Goal: Transaction & Acquisition: Purchase product/service

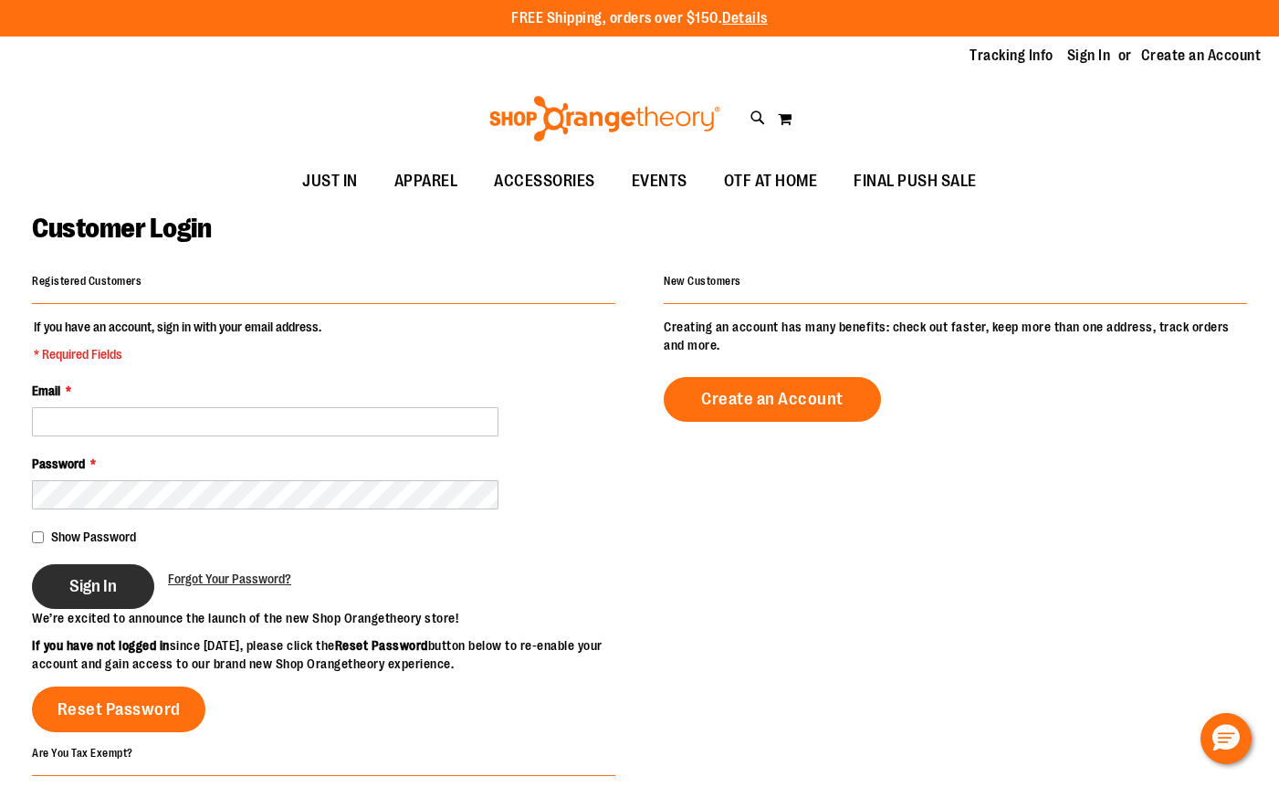
type input "**********"
click at [96, 601] on button "Sign In" at bounding box center [93, 586] width 122 height 45
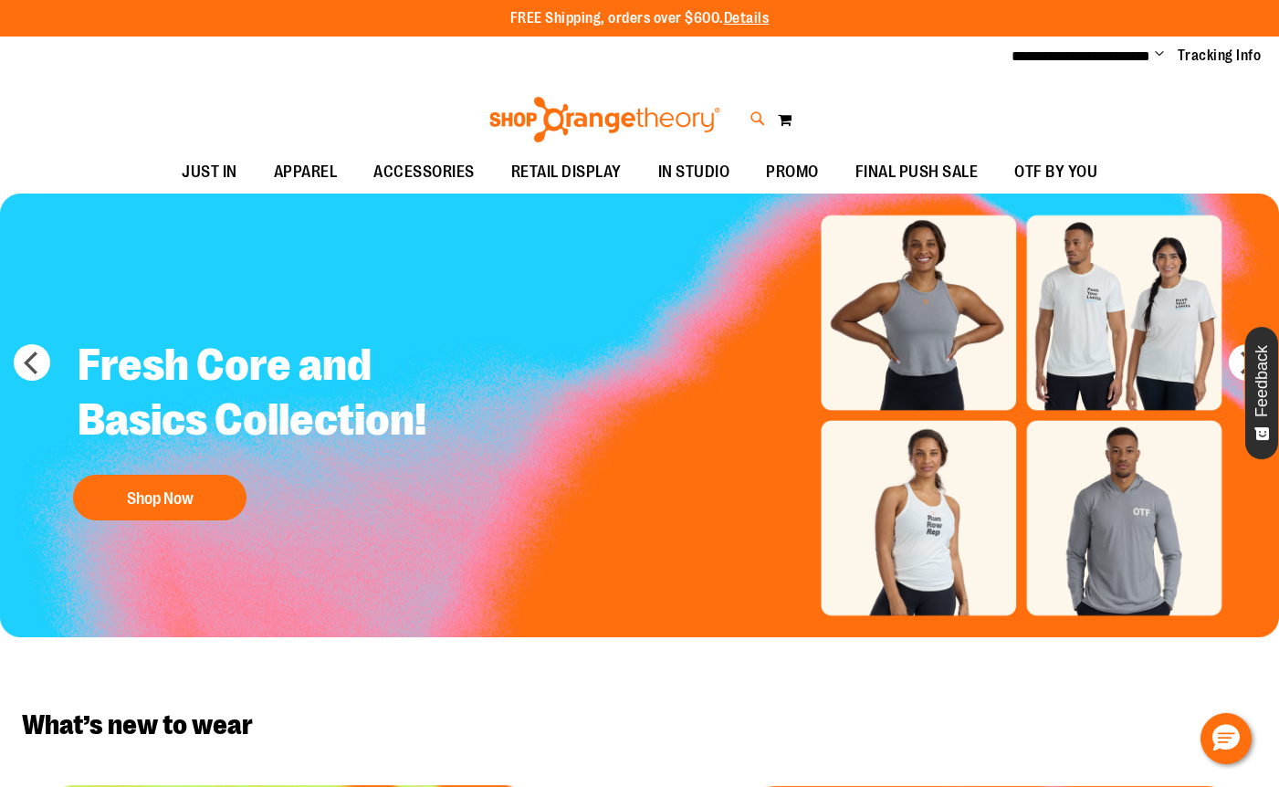
type input "**********"
click at [752, 118] on icon at bounding box center [759, 119] width 16 height 21
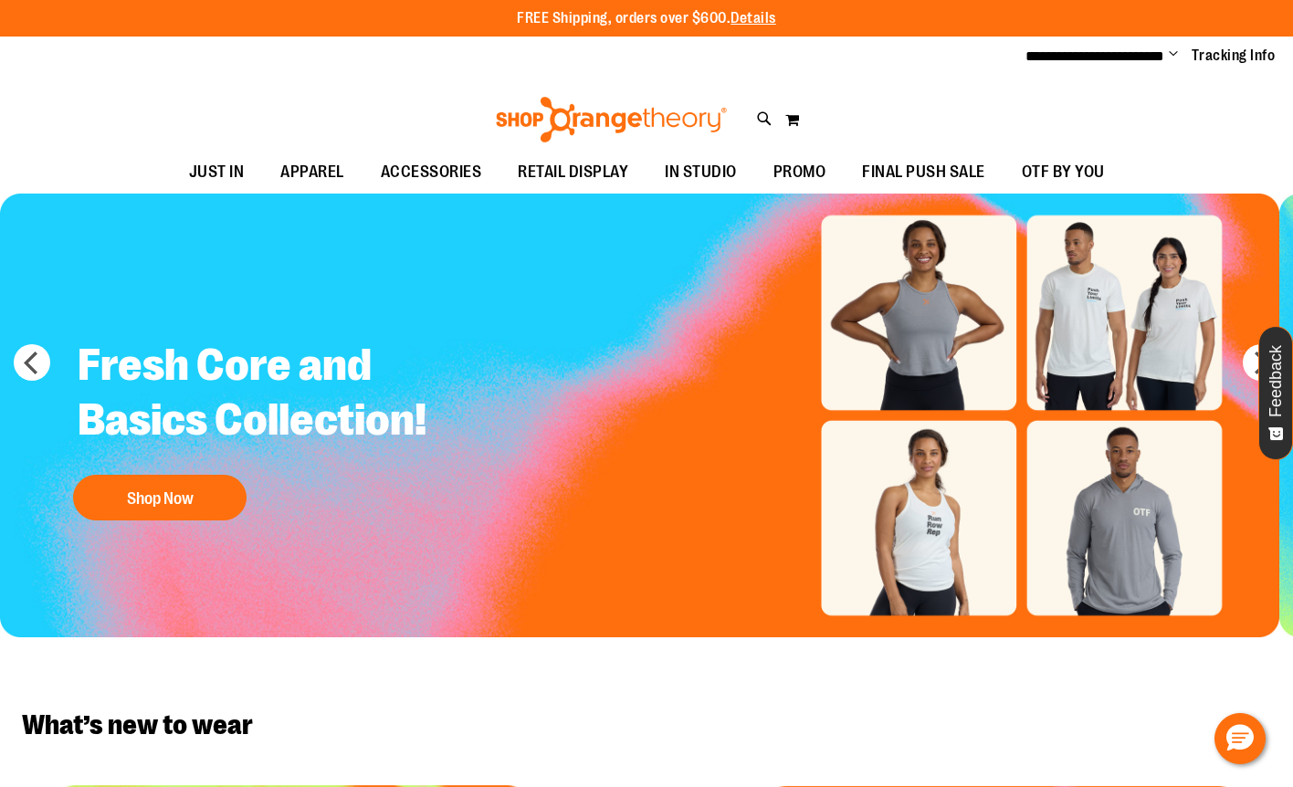
click at [767, 105] on input "Search" at bounding box center [646, 103] width 1023 height 60
type input "*****"
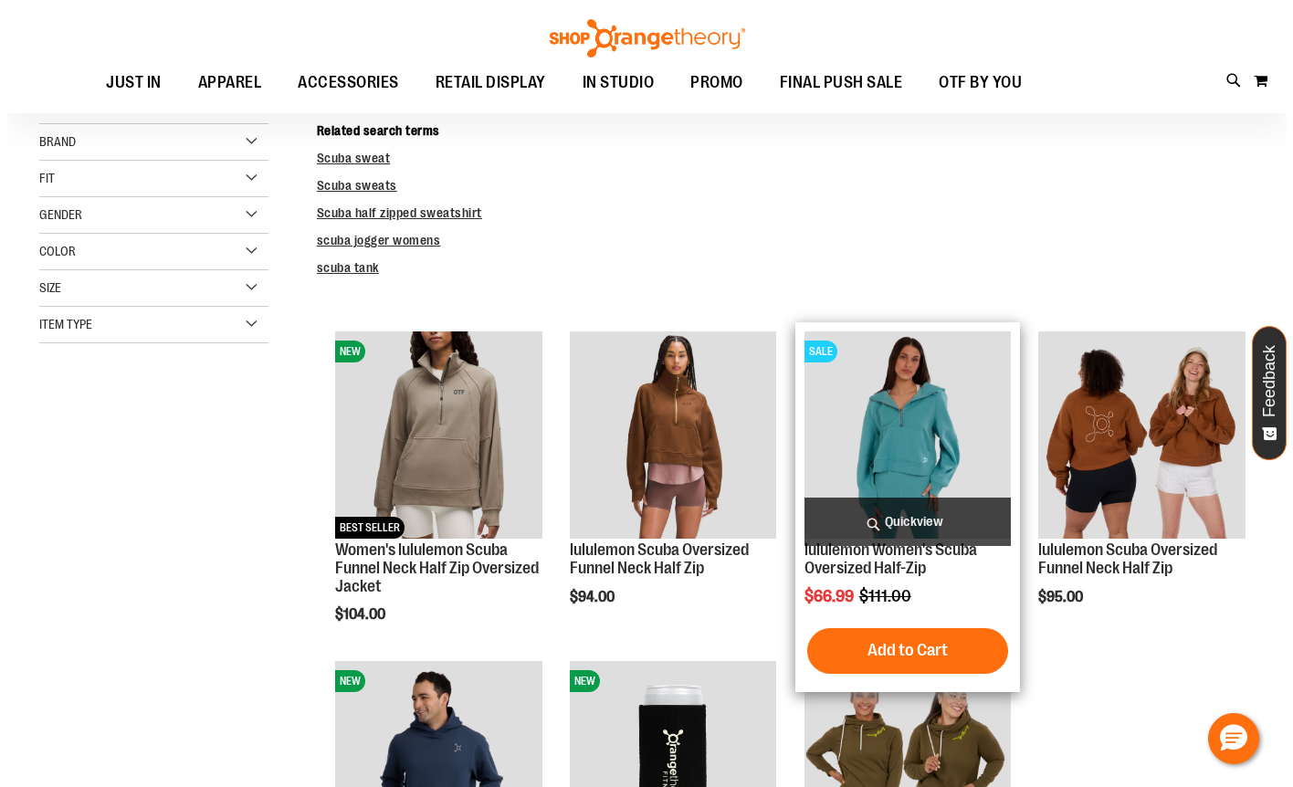
scroll to position [273, 0]
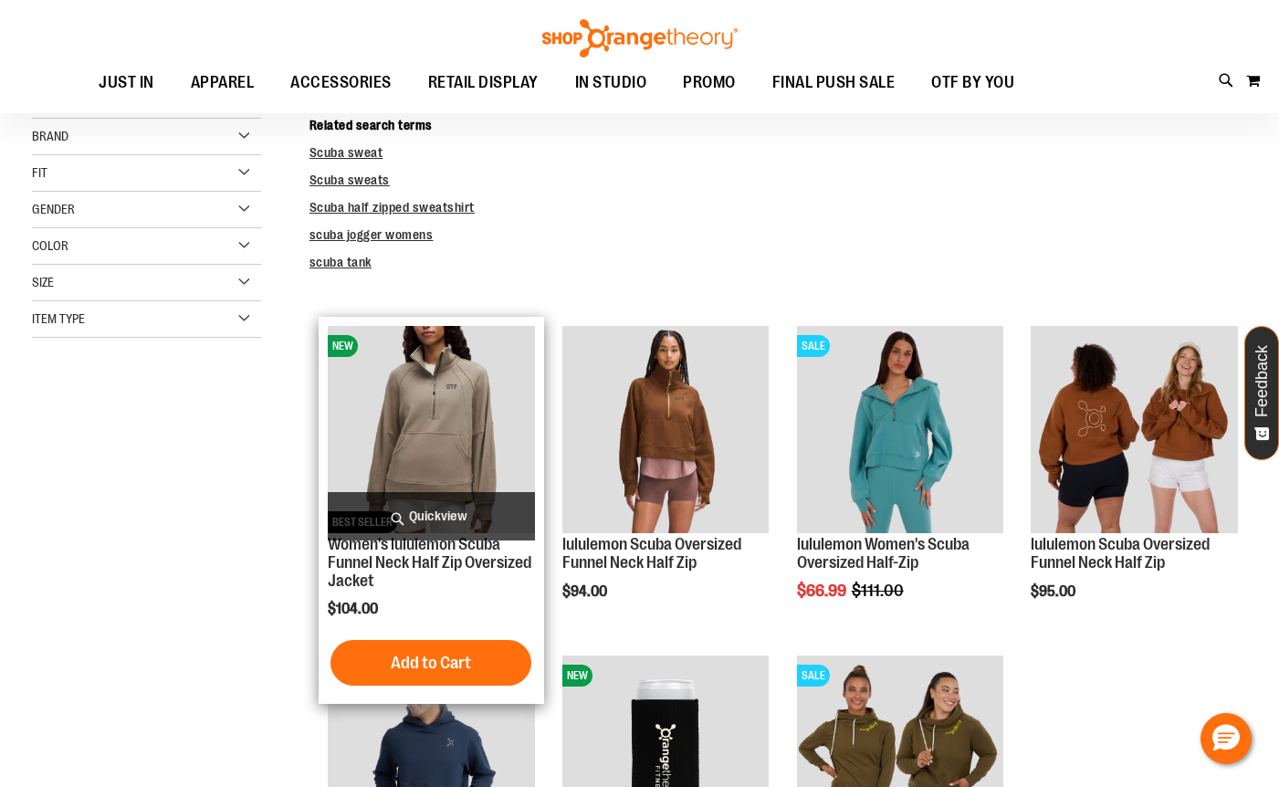
type input "**********"
click at [400, 497] on span "Quickview" at bounding box center [431, 516] width 207 height 48
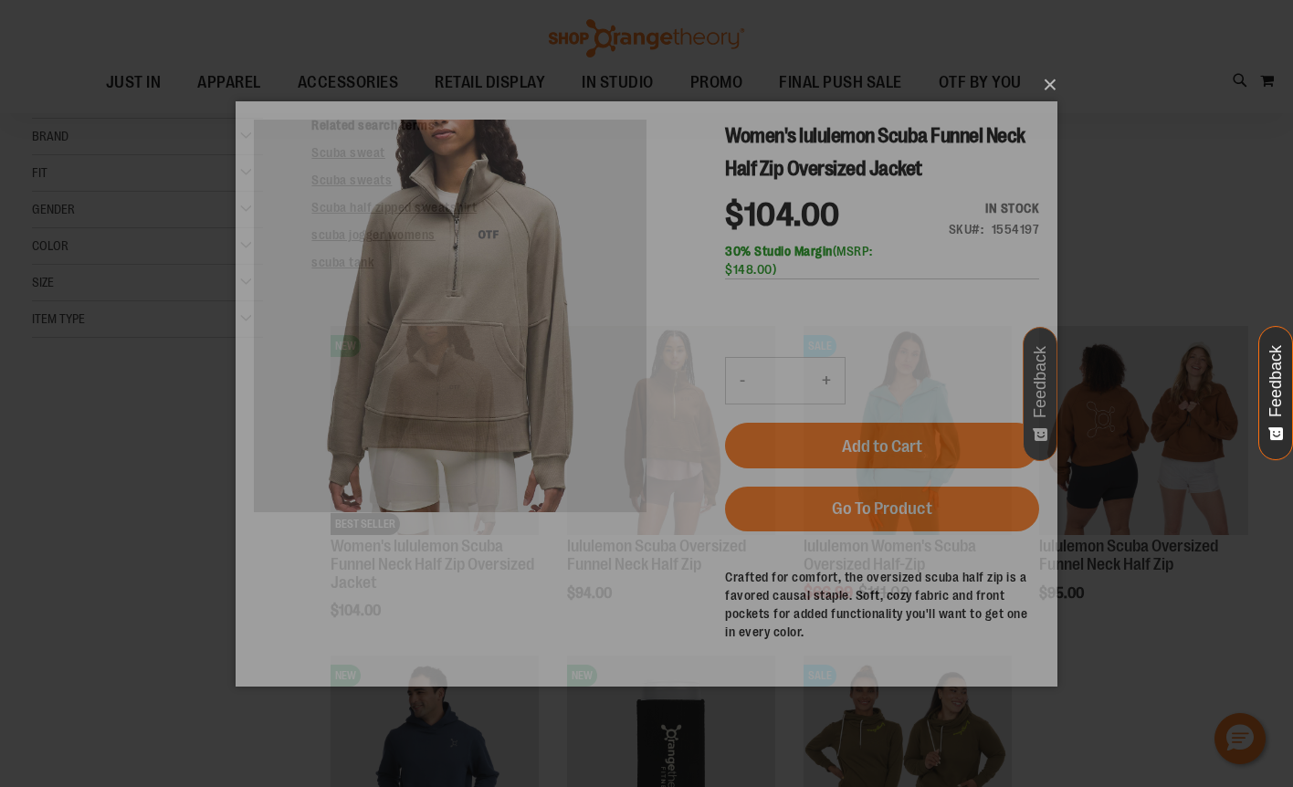
scroll to position [0, 0]
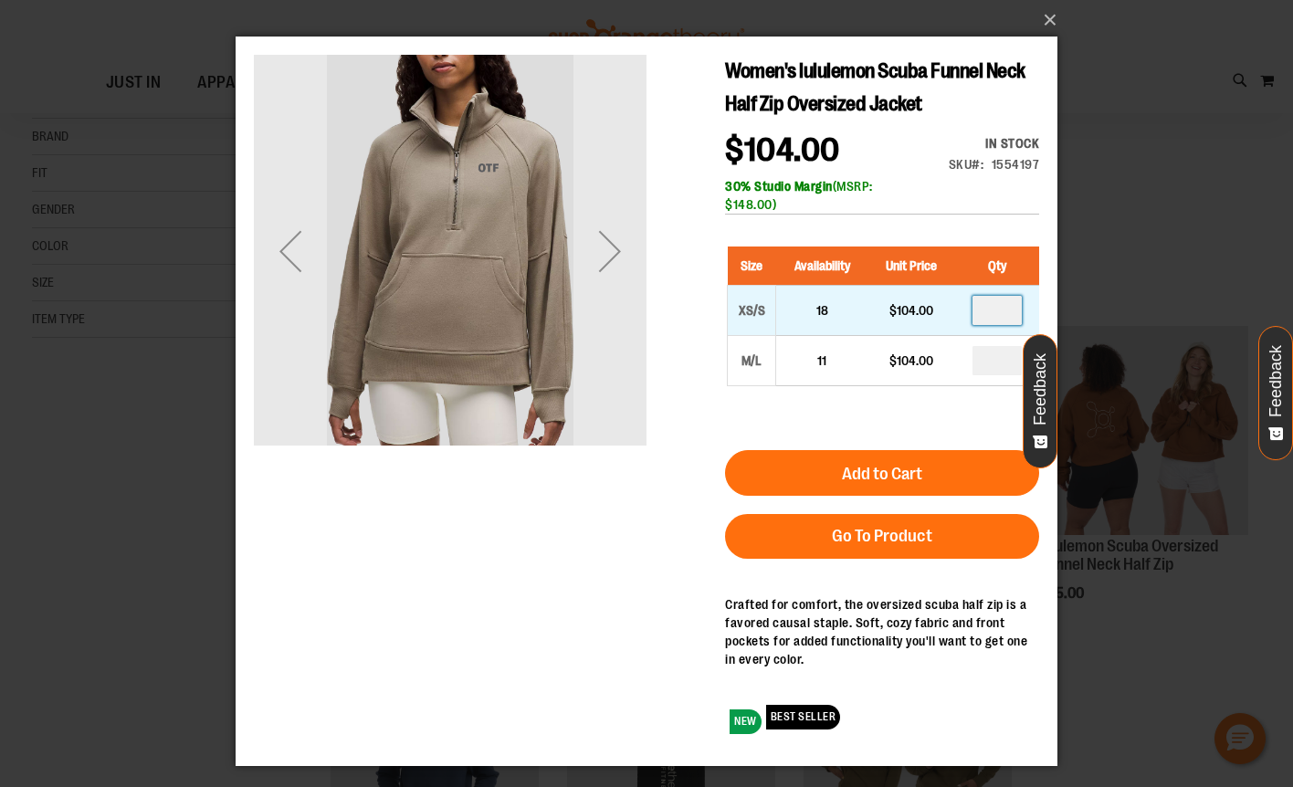
click at [988, 309] on input "number" at bounding box center [997, 310] width 49 height 29
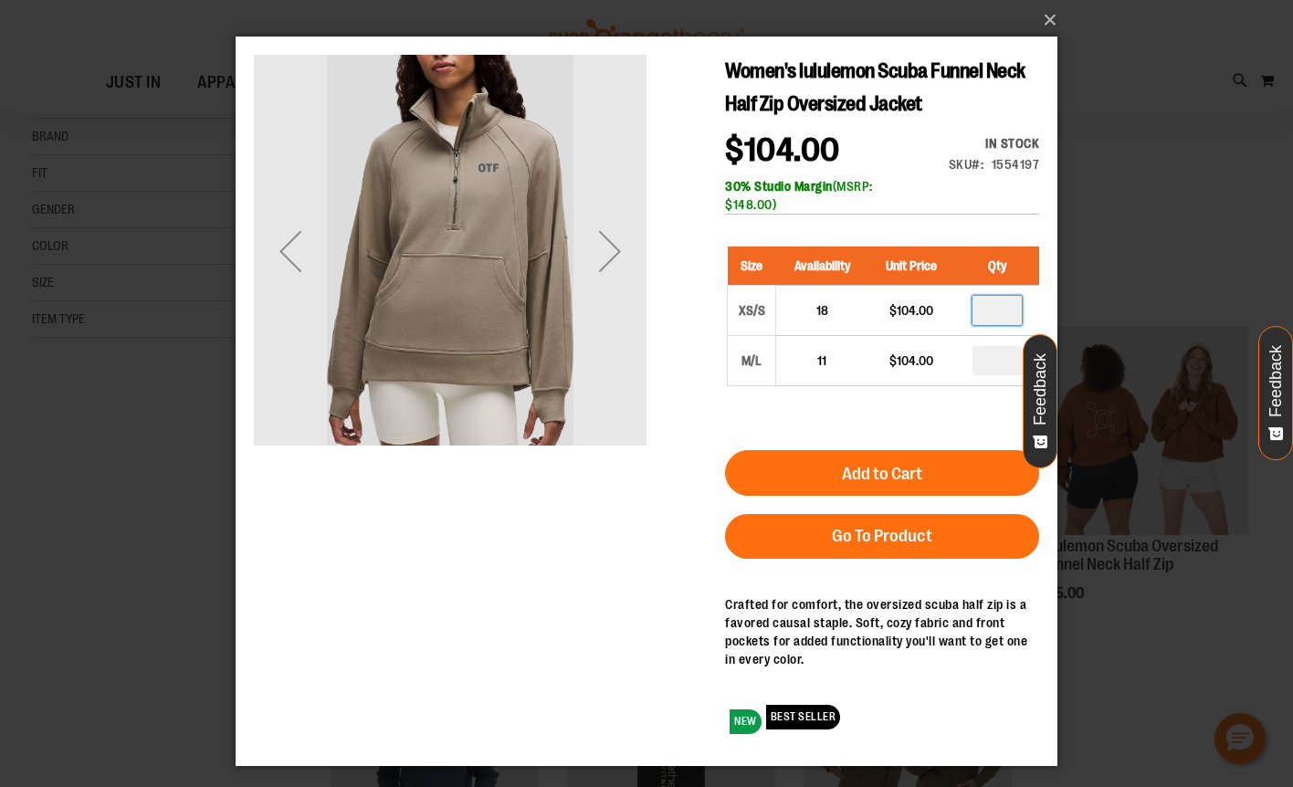
type input "*"
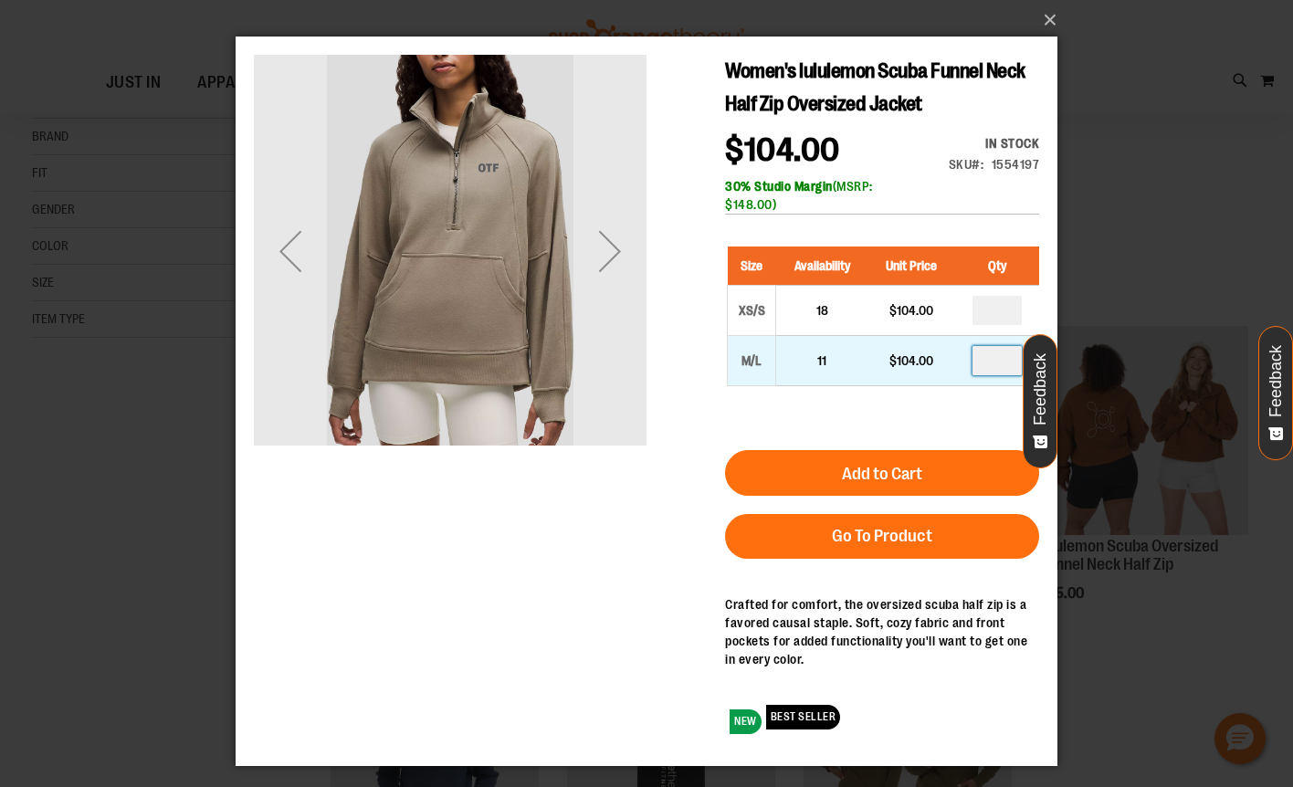
click at [991, 362] on input "number" at bounding box center [997, 360] width 49 height 29
type input "*"
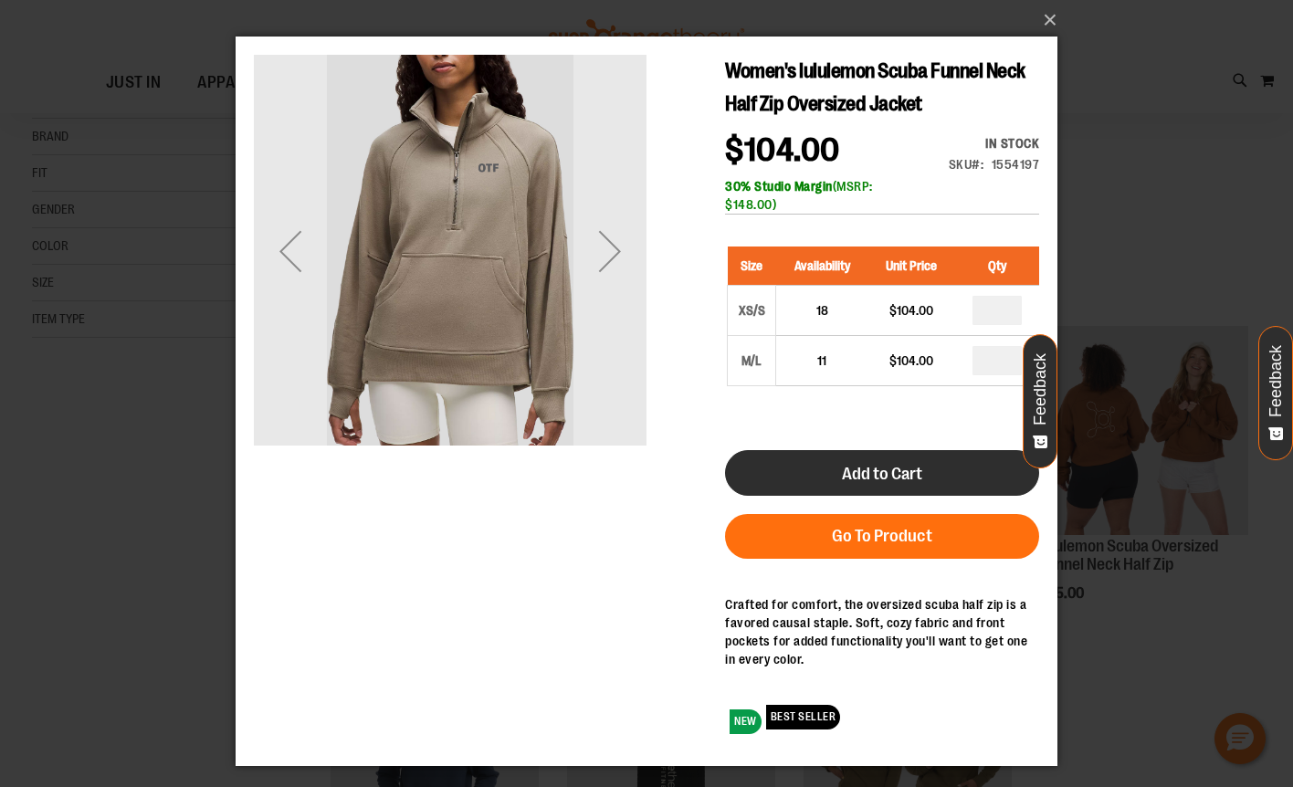
click at [957, 459] on button "Add to Cart" at bounding box center [882, 473] width 314 height 46
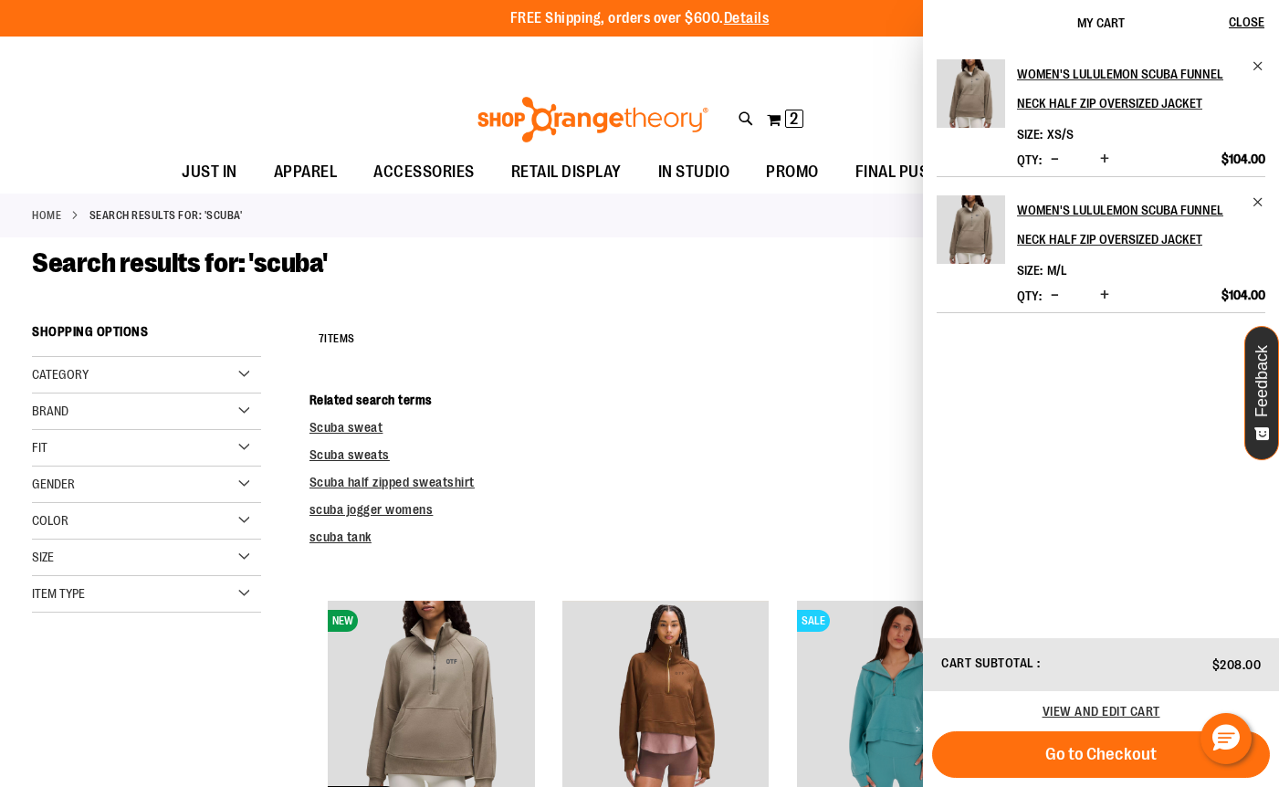
click at [851, 307] on div "Search results for: 'scuba'" at bounding box center [639, 281] width 1215 height 69
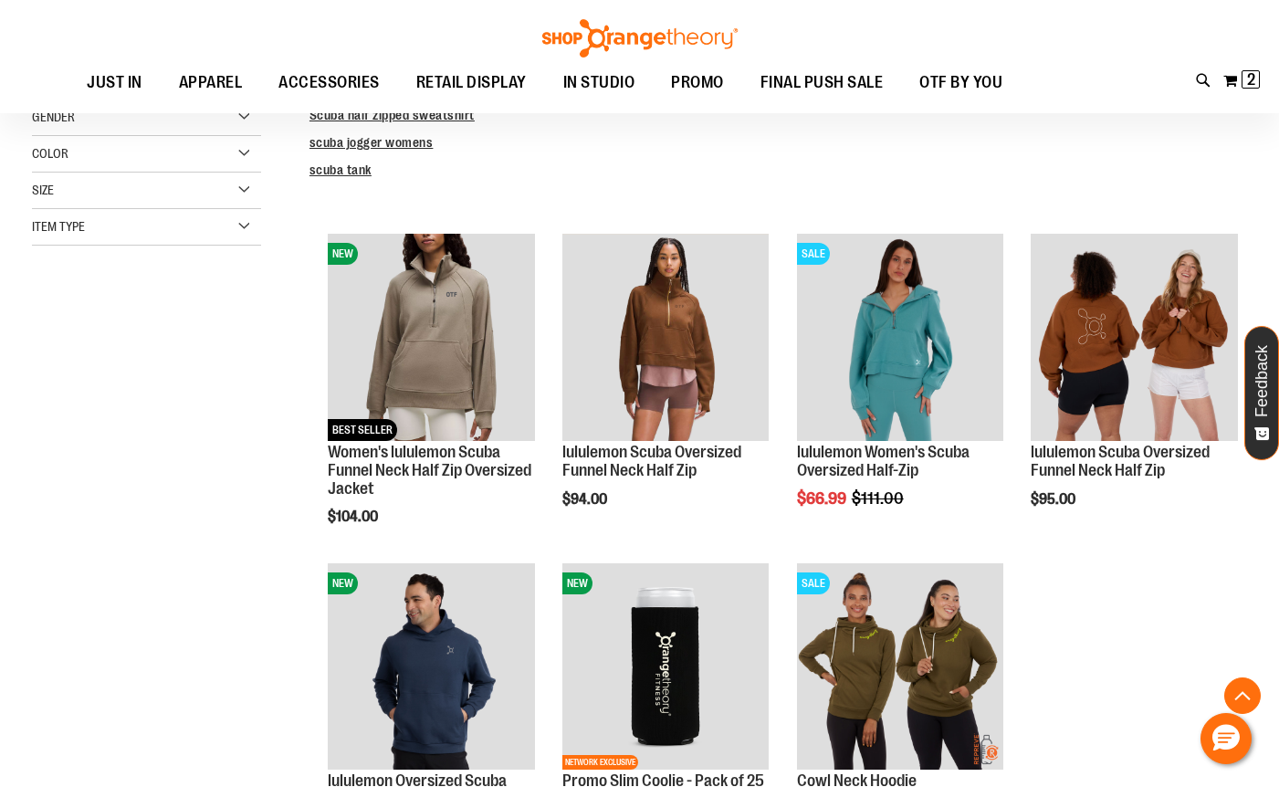
scroll to position [364, 0]
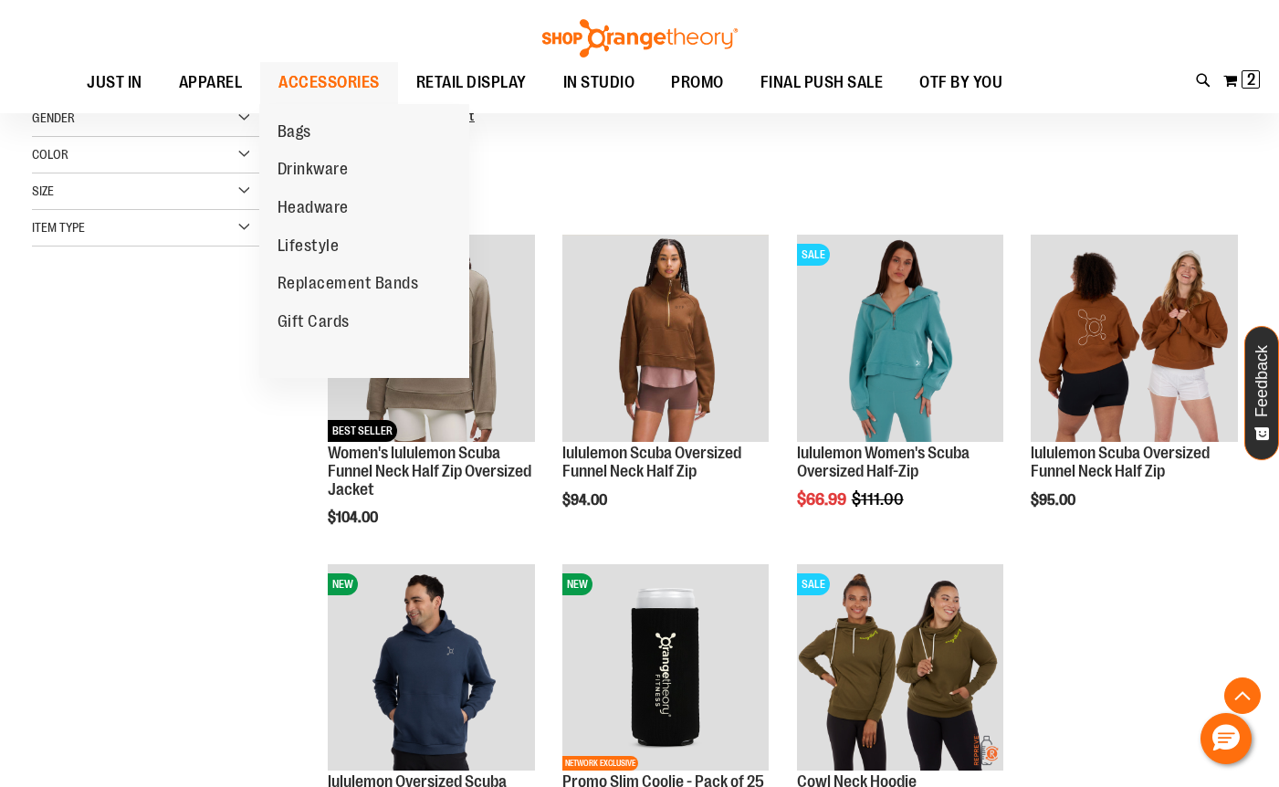
click at [297, 77] on span "ACCESSORIES" at bounding box center [329, 82] width 101 height 41
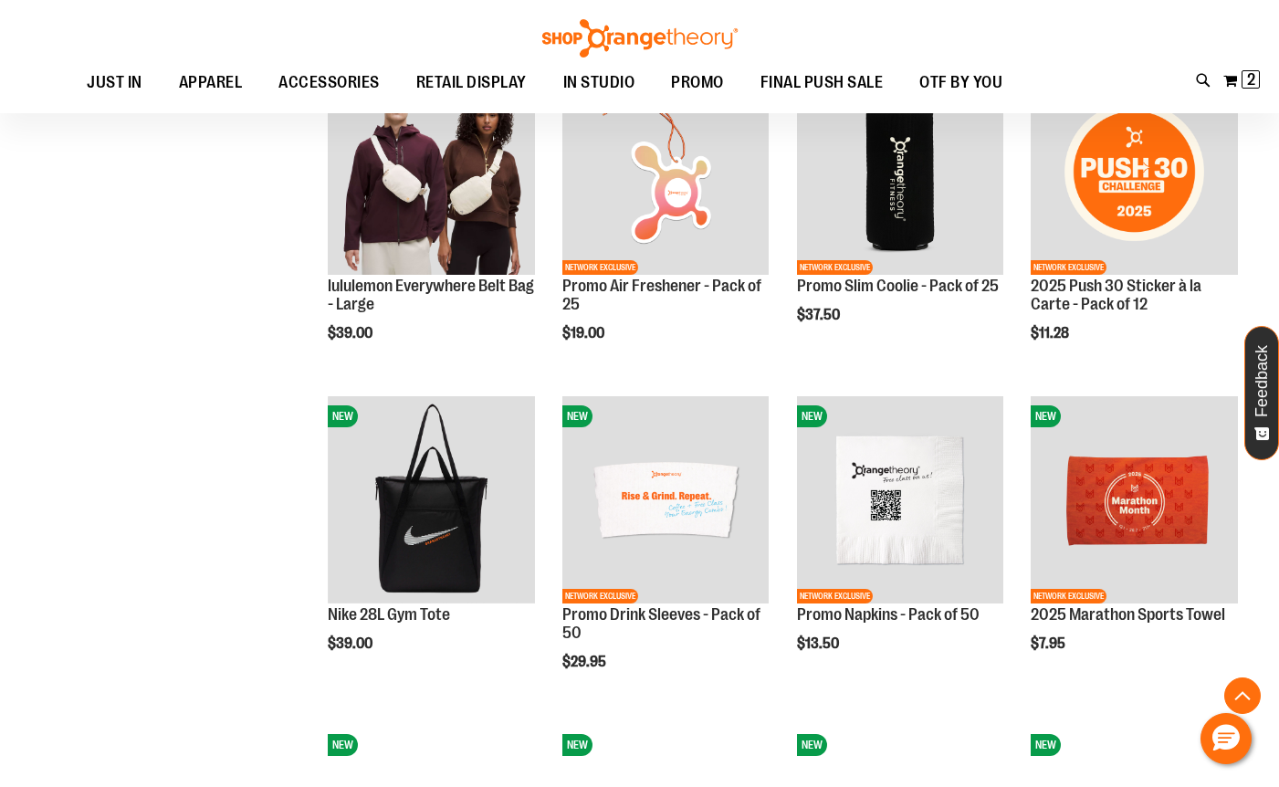
scroll to position [1644, 0]
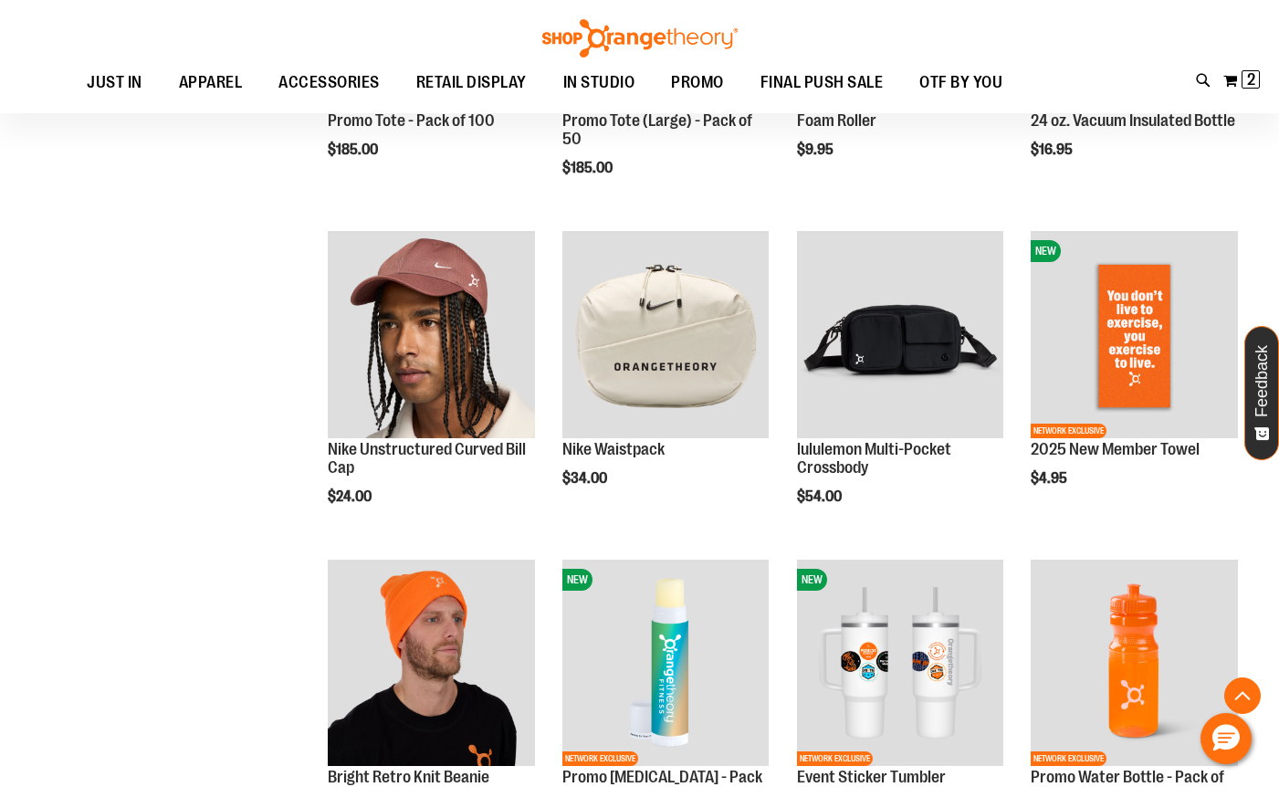
scroll to position [2283, 0]
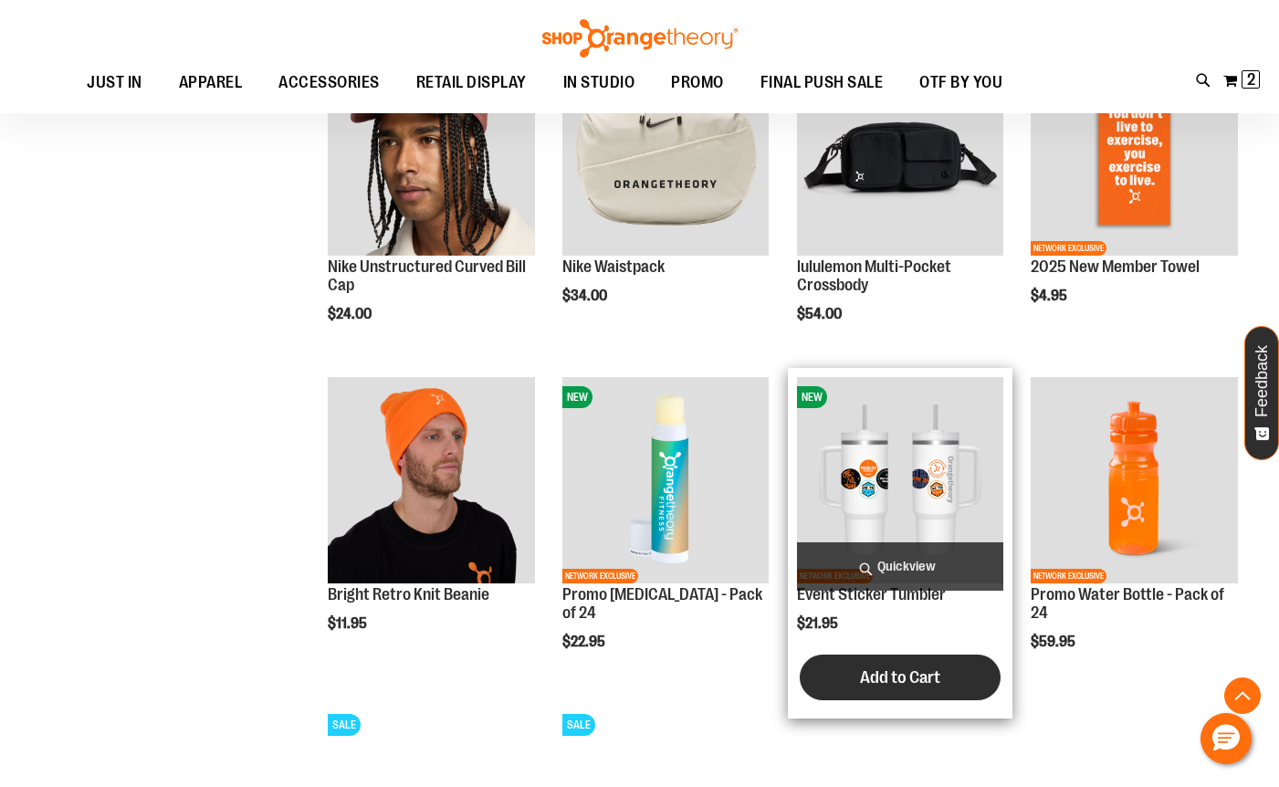
type input "**********"
click at [881, 672] on span "Add to Cart" at bounding box center [900, 678] width 80 height 20
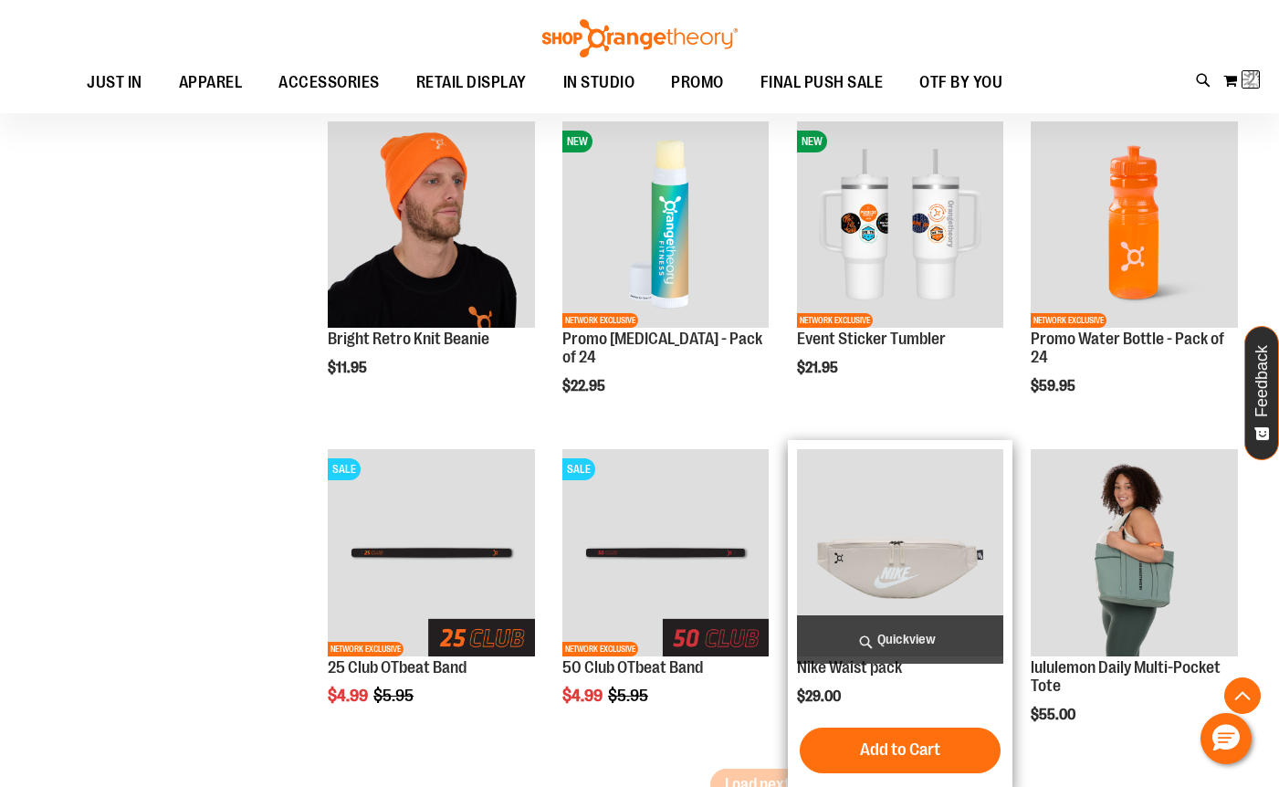
scroll to position [2557, 0]
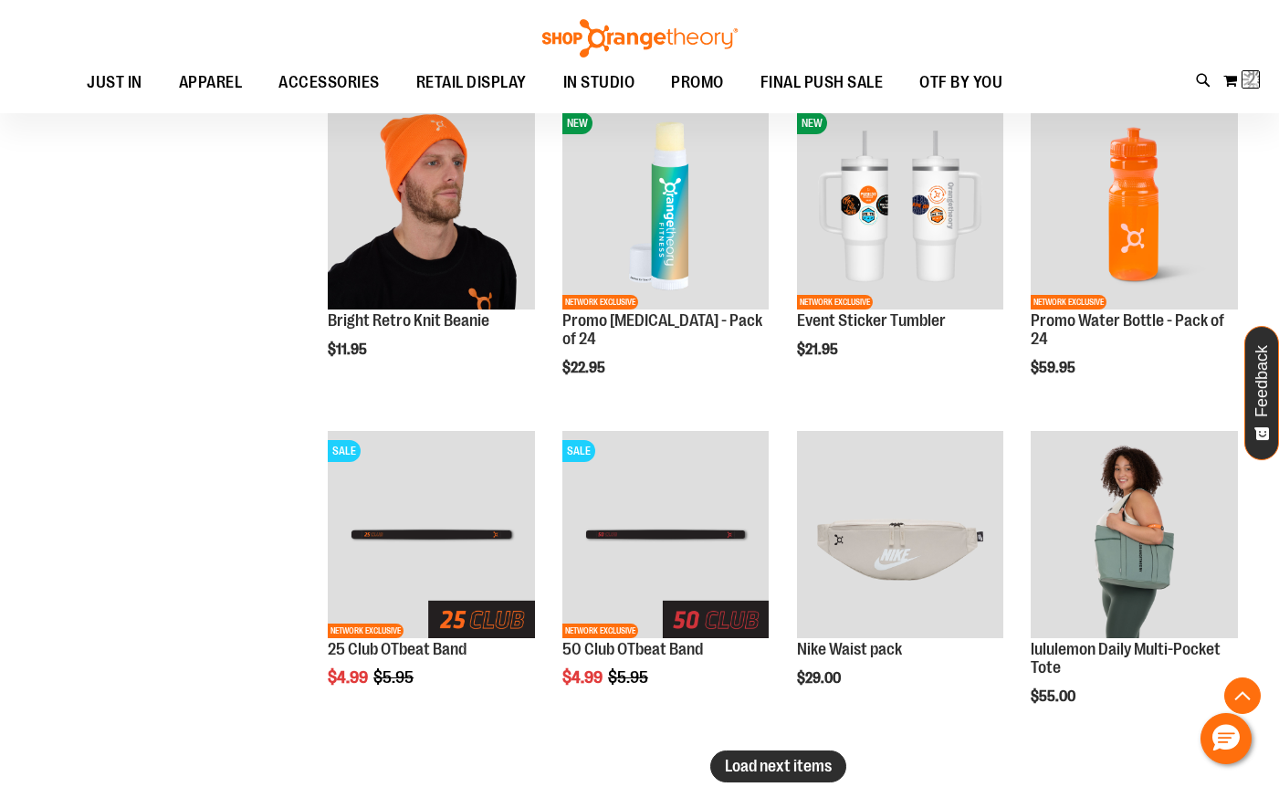
click at [818, 757] on span "Load next items" at bounding box center [778, 766] width 107 height 18
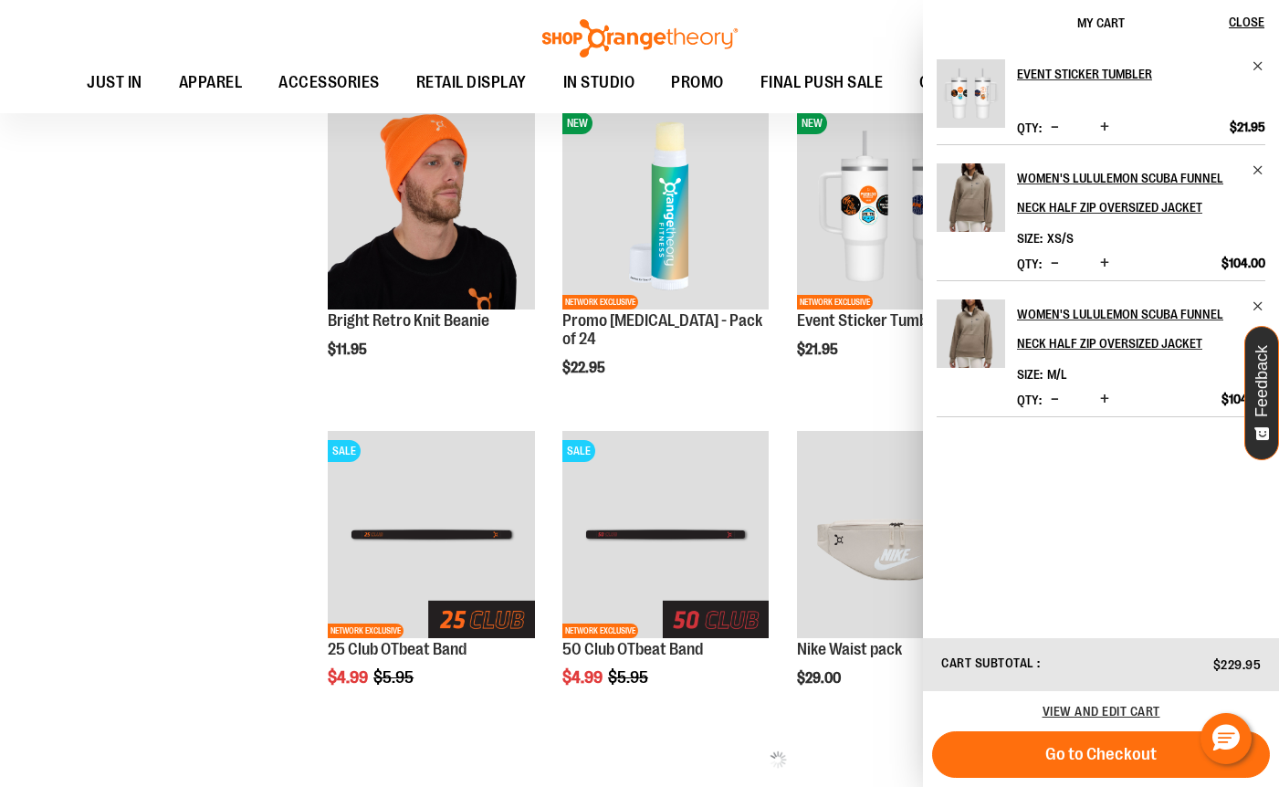
click at [1102, 116] on div "Event Sticker Tumbler Qty * Update $21.95" at bounding box center [1101, 101] width 329 height 85
click at [1101, 123] on span "Increase product quantity" at bounding box center [1104, 127] width 9 height 18
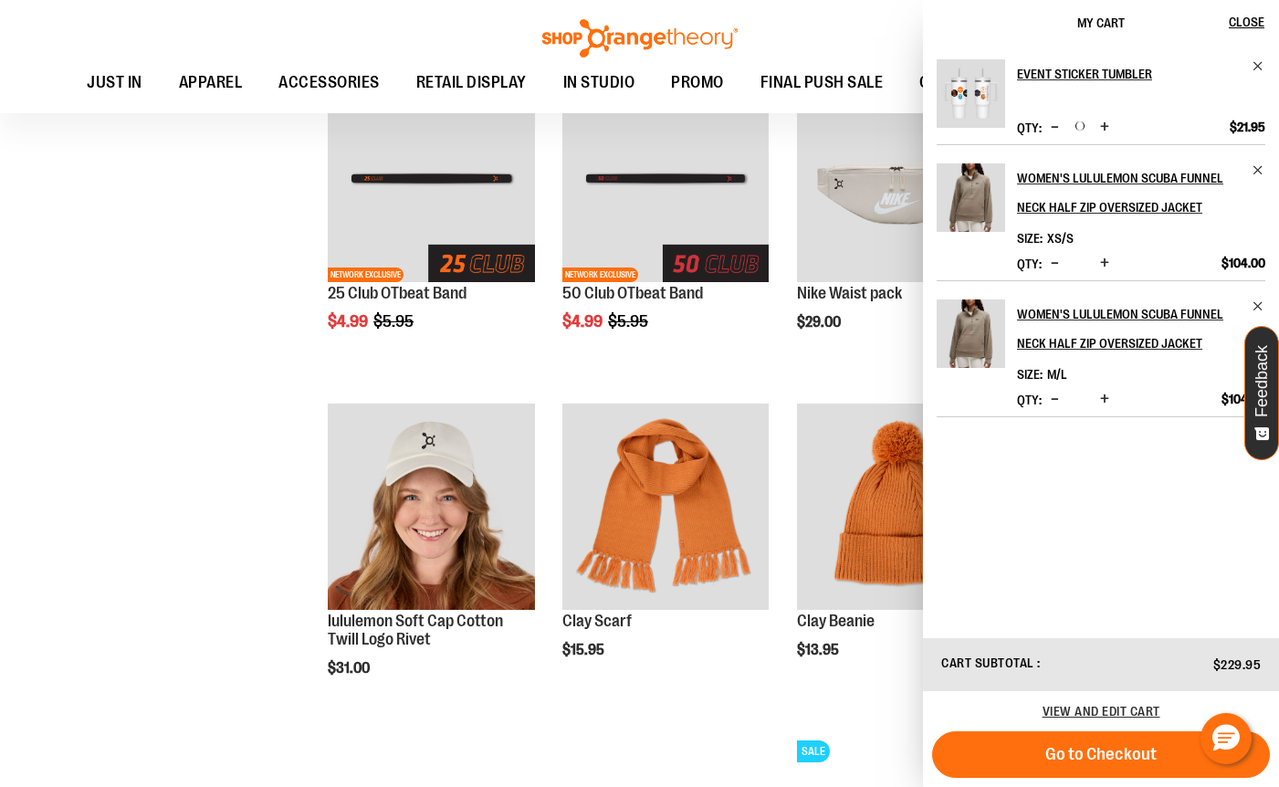
scroll to position [2922, 0]
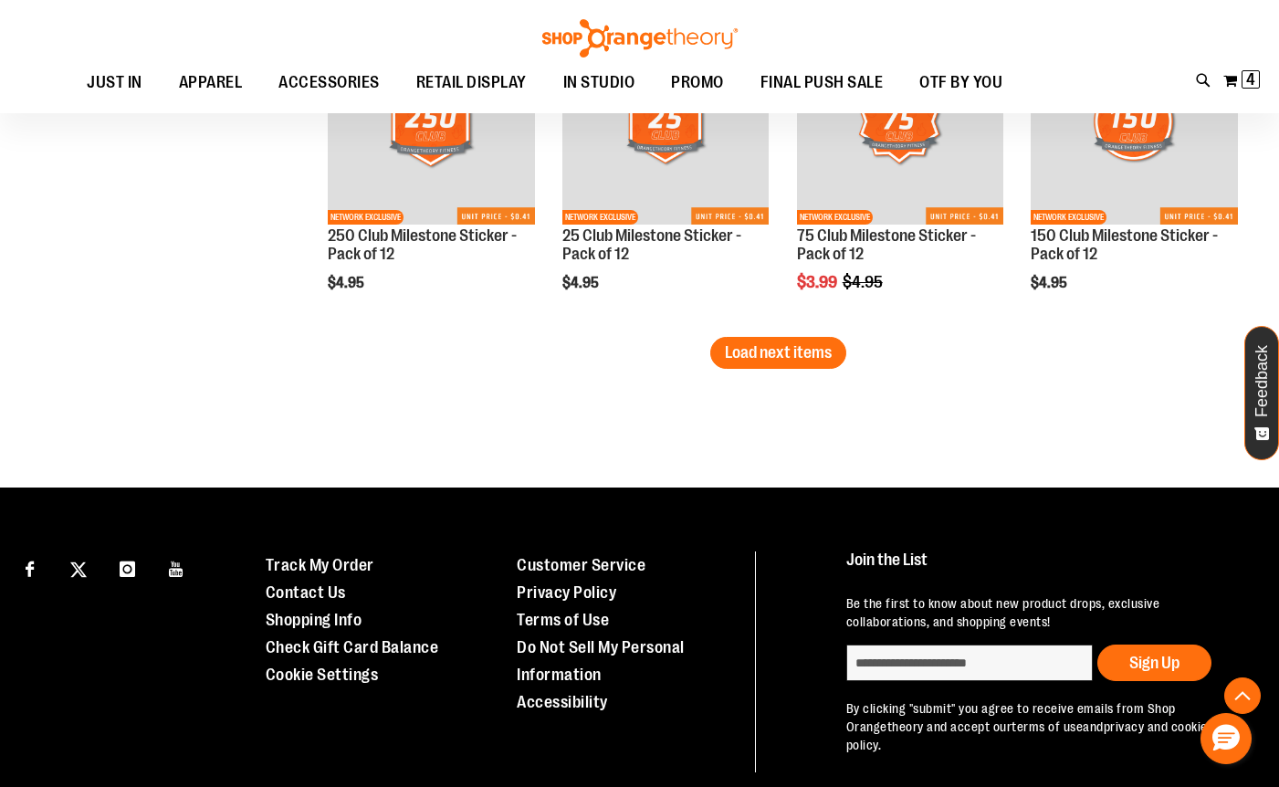
scroll to position [4018, 0]
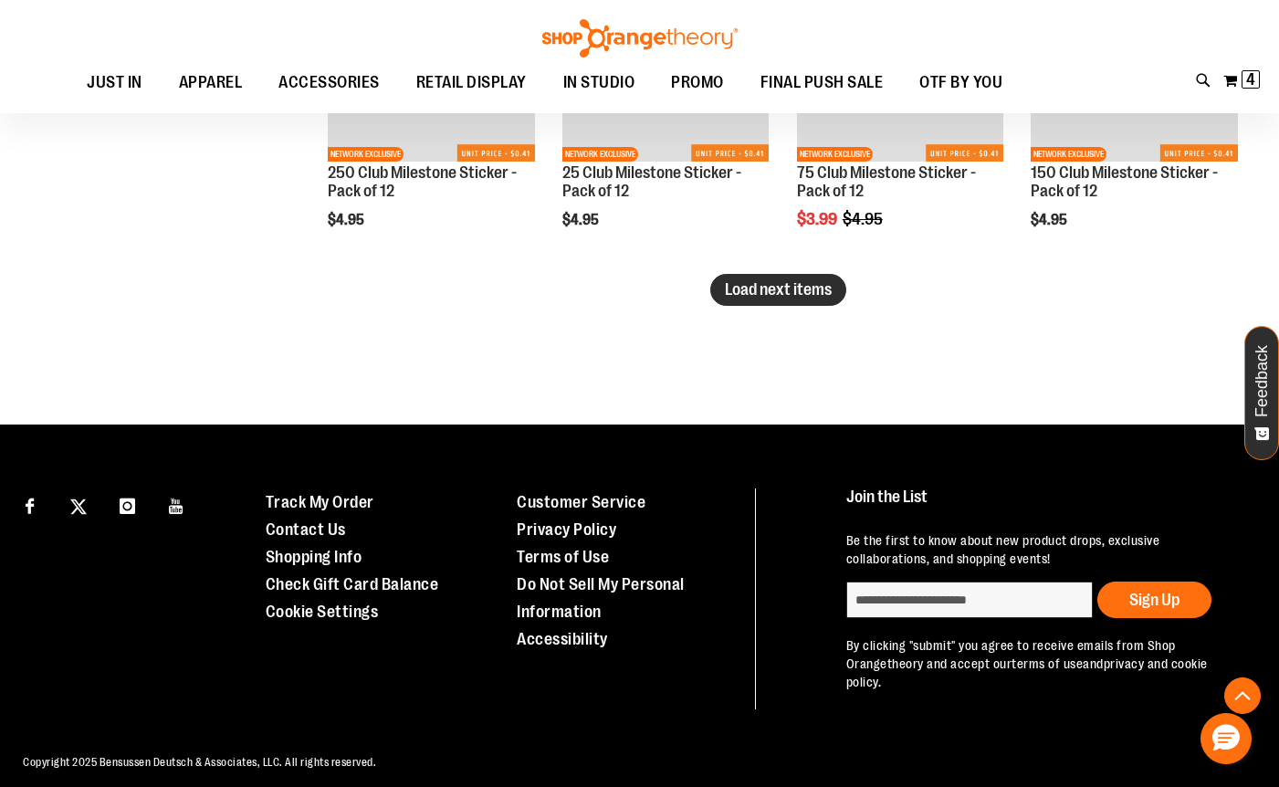
click at [767, 296] on span "Load next items" at bounding box center [778, 289] width 107 height 18
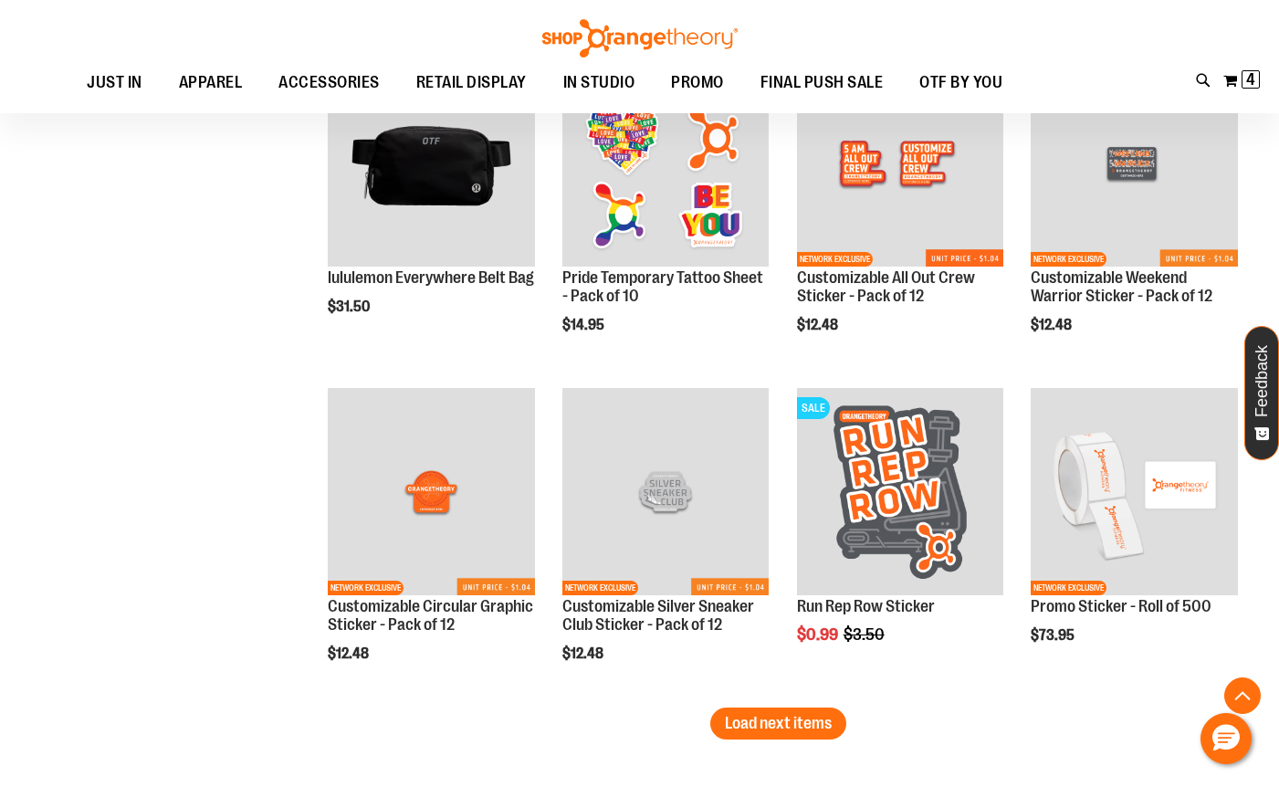
scroll to position [4657, 0]
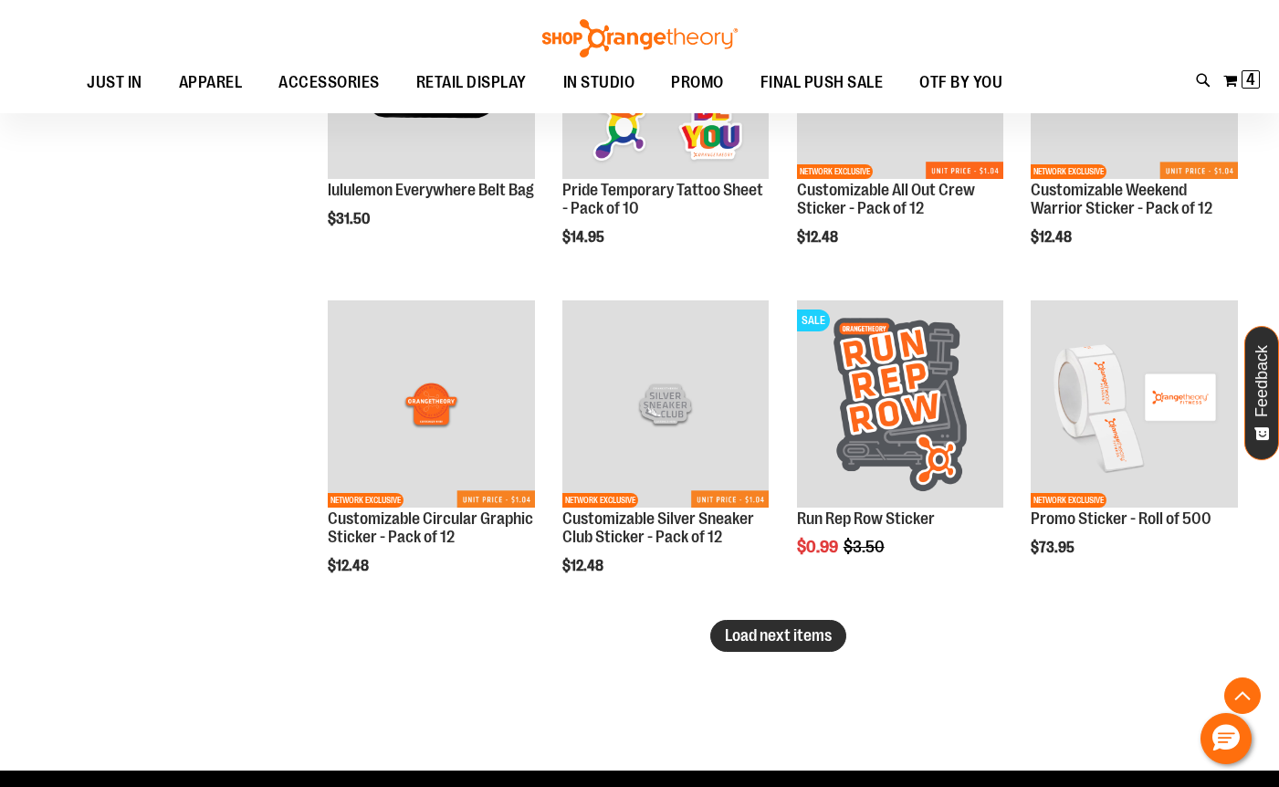
click at [783, 638] on span "Load next items" at bounding box center [778, 635] width 107 height 18
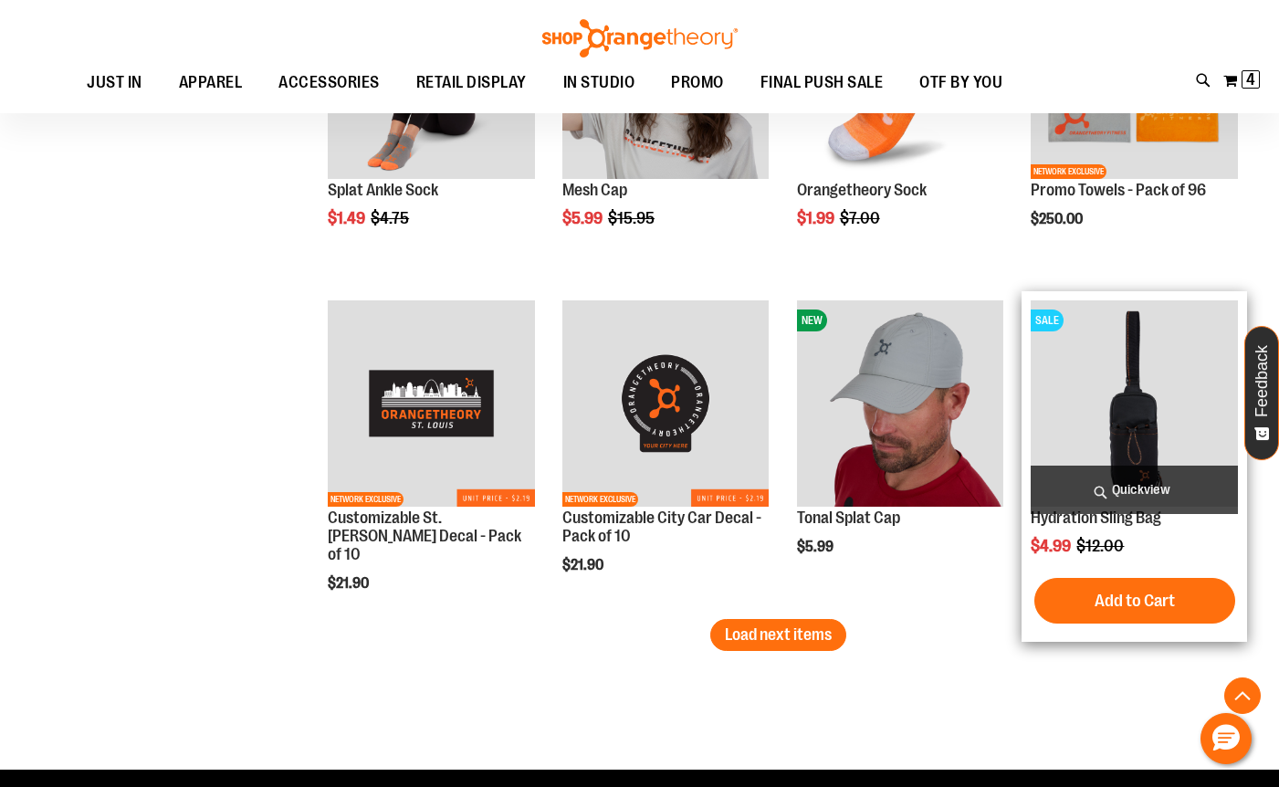
scroll to position [5662, 0]
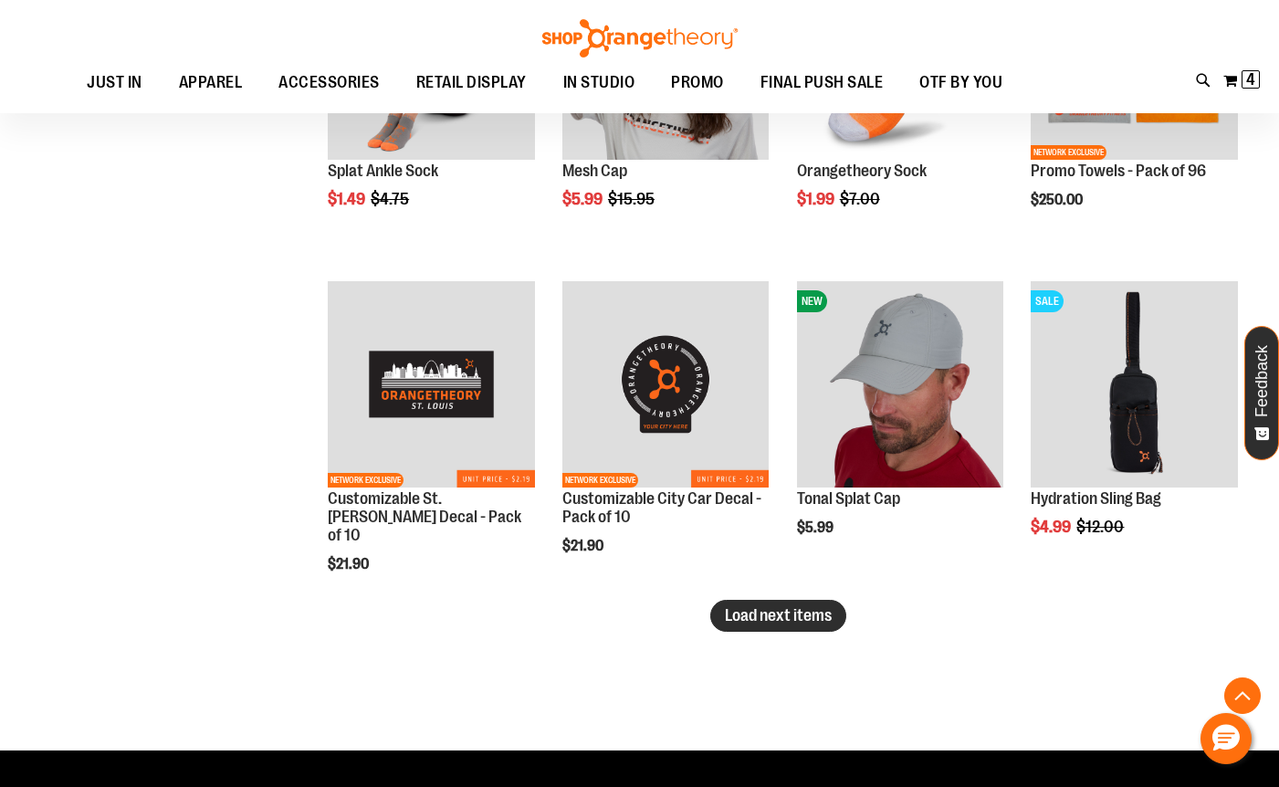
click at [729, 620] on span "Load next items" at bounding box center [778, 615] width 107 height 18
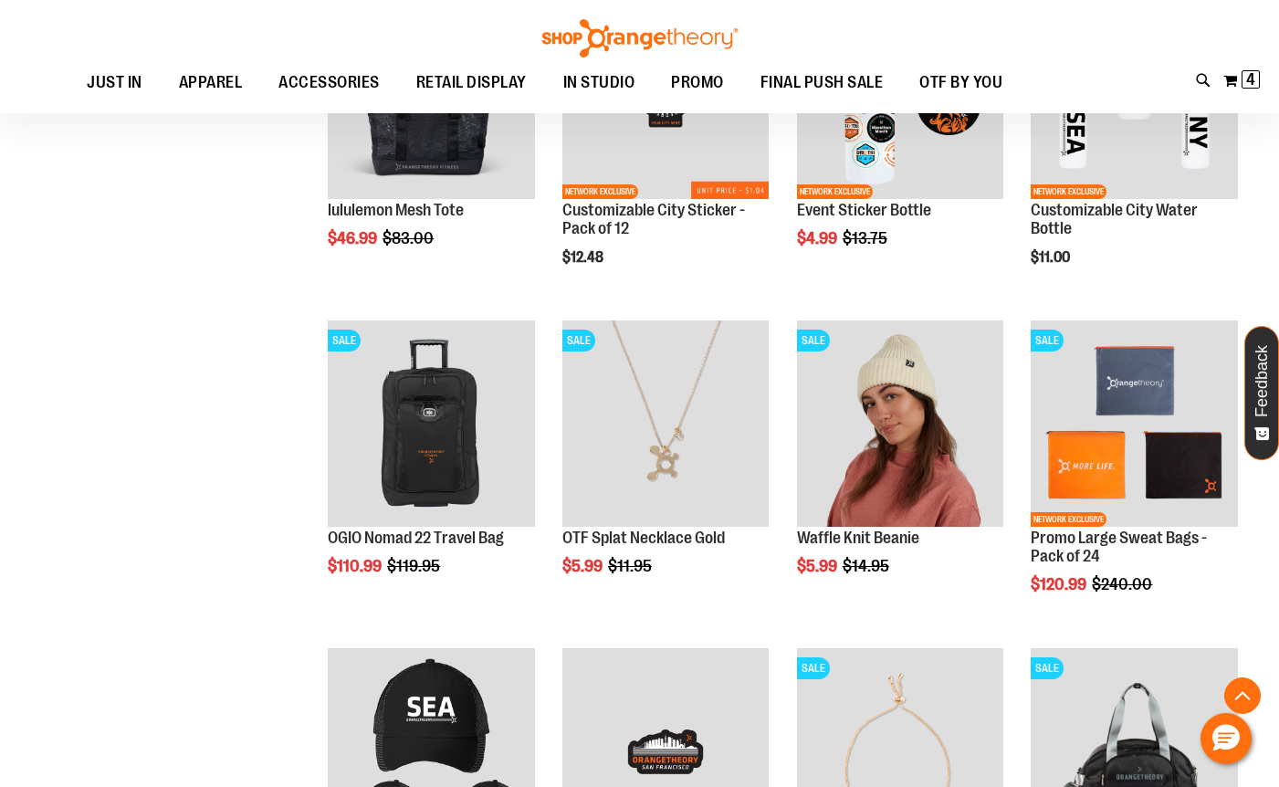
scroll to position [6392, 0]
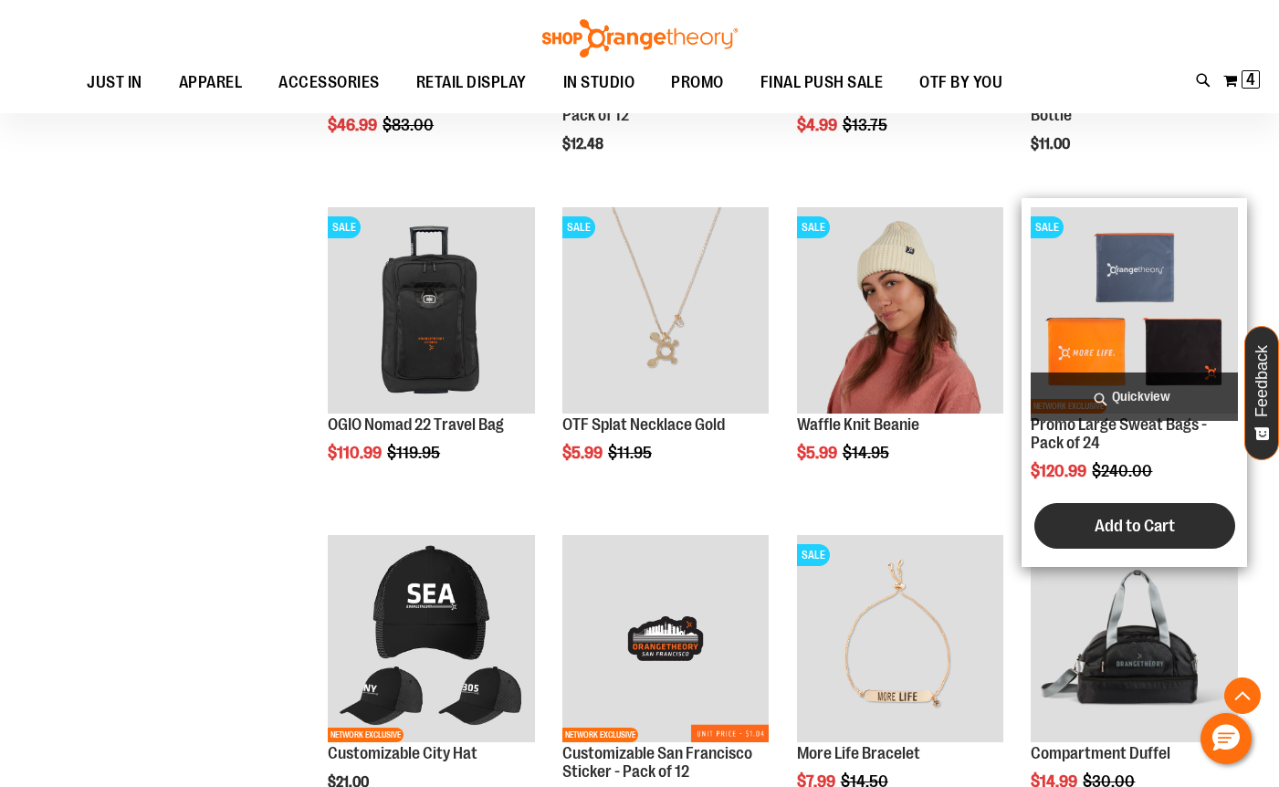
click at [1148, 522] on span "Add to Cart" at bounding box center [1135, 526] width 80 height 20
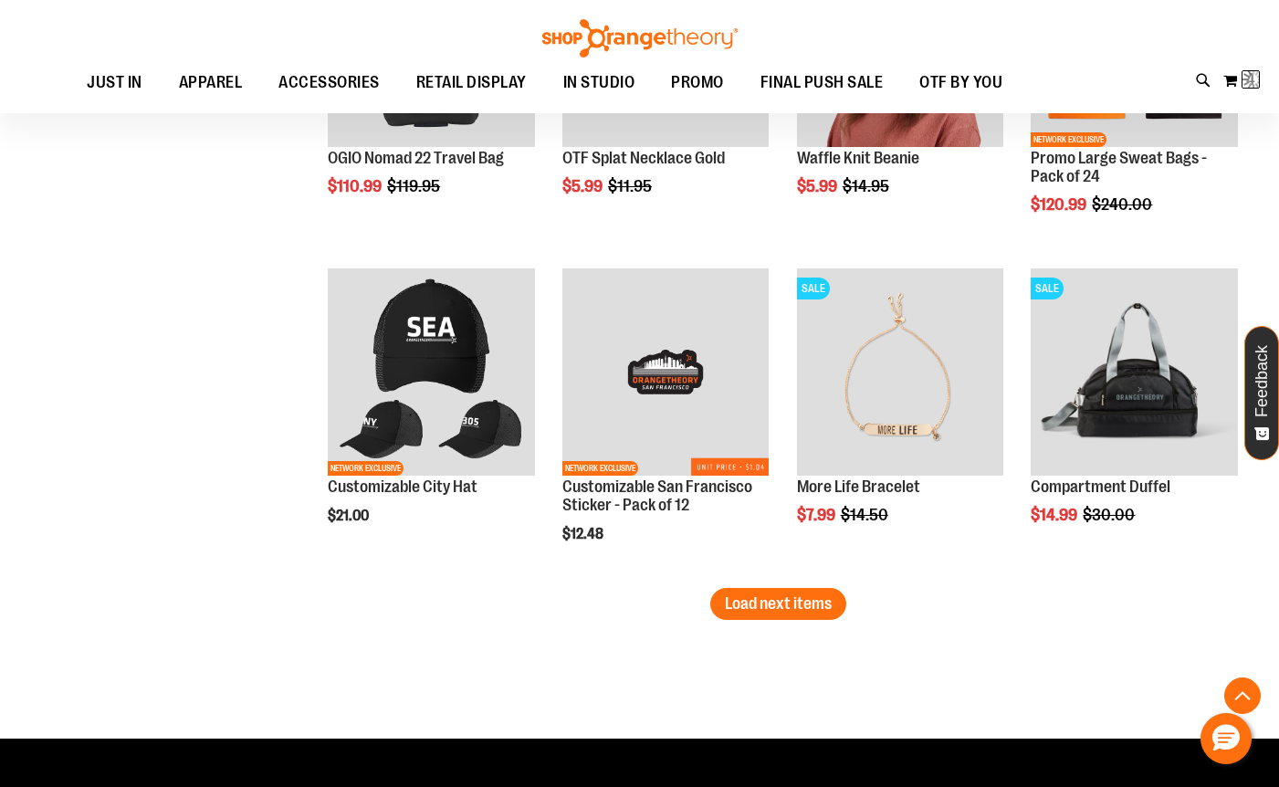
scroll to position [6666, 0]
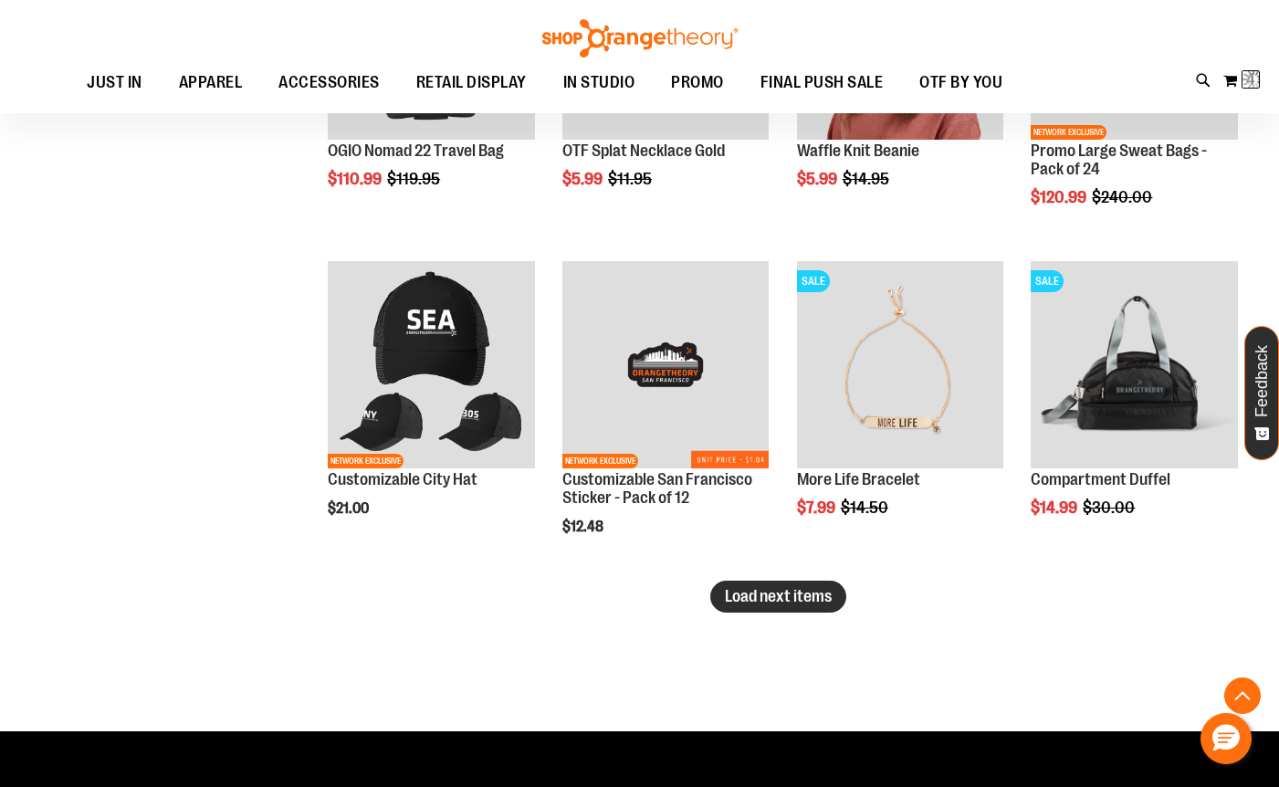
click at [816, 599] on span "Load next items" at bounding box center [778, 596] width 107 height 18
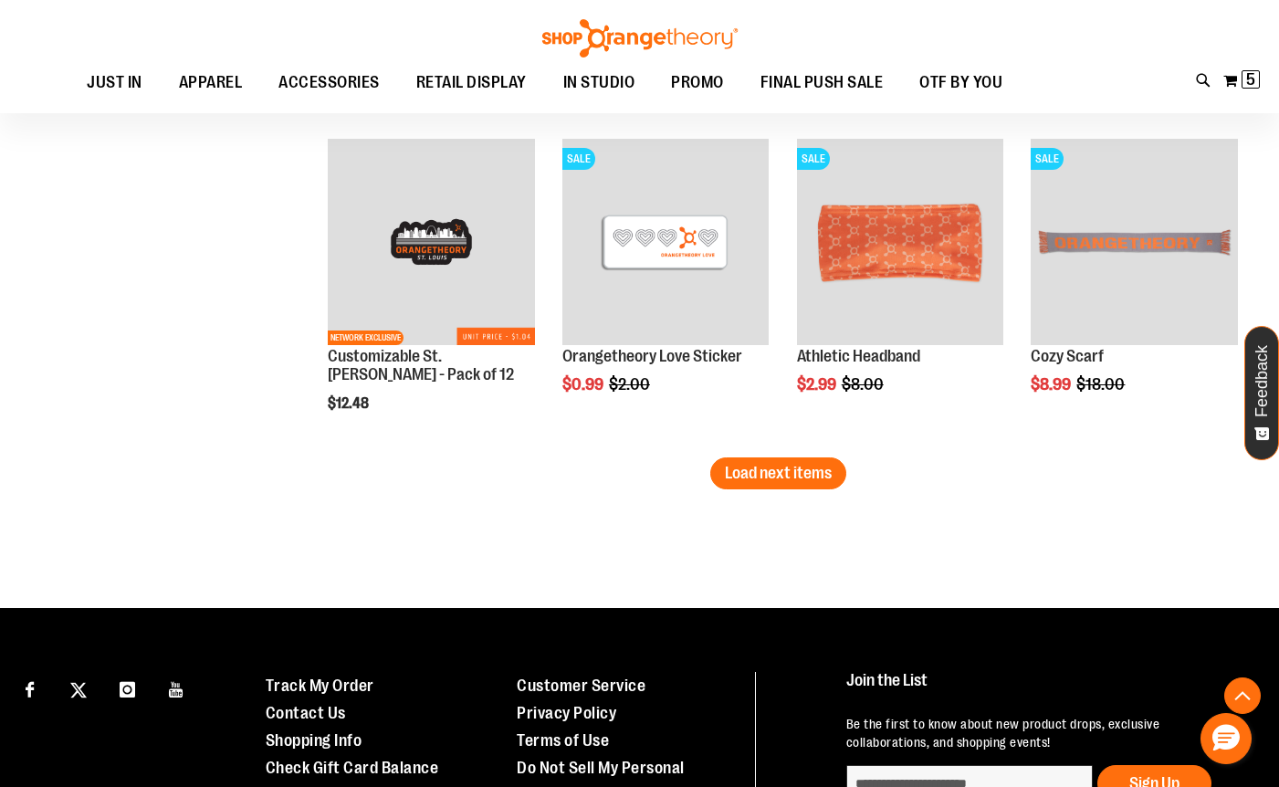
scroll to position [7854, 0]
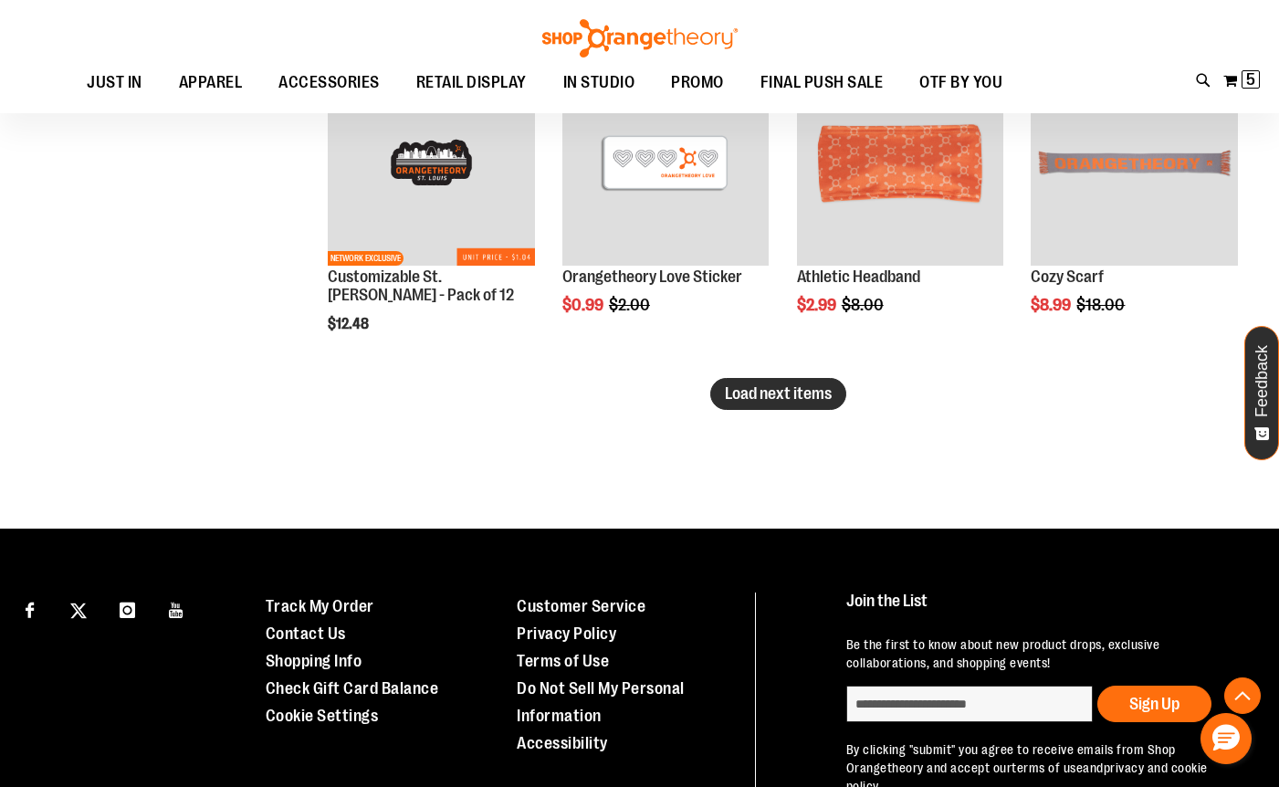
click at [801, 396] on span "Load next items" at bounding box center [778, 393] width 107 height 18
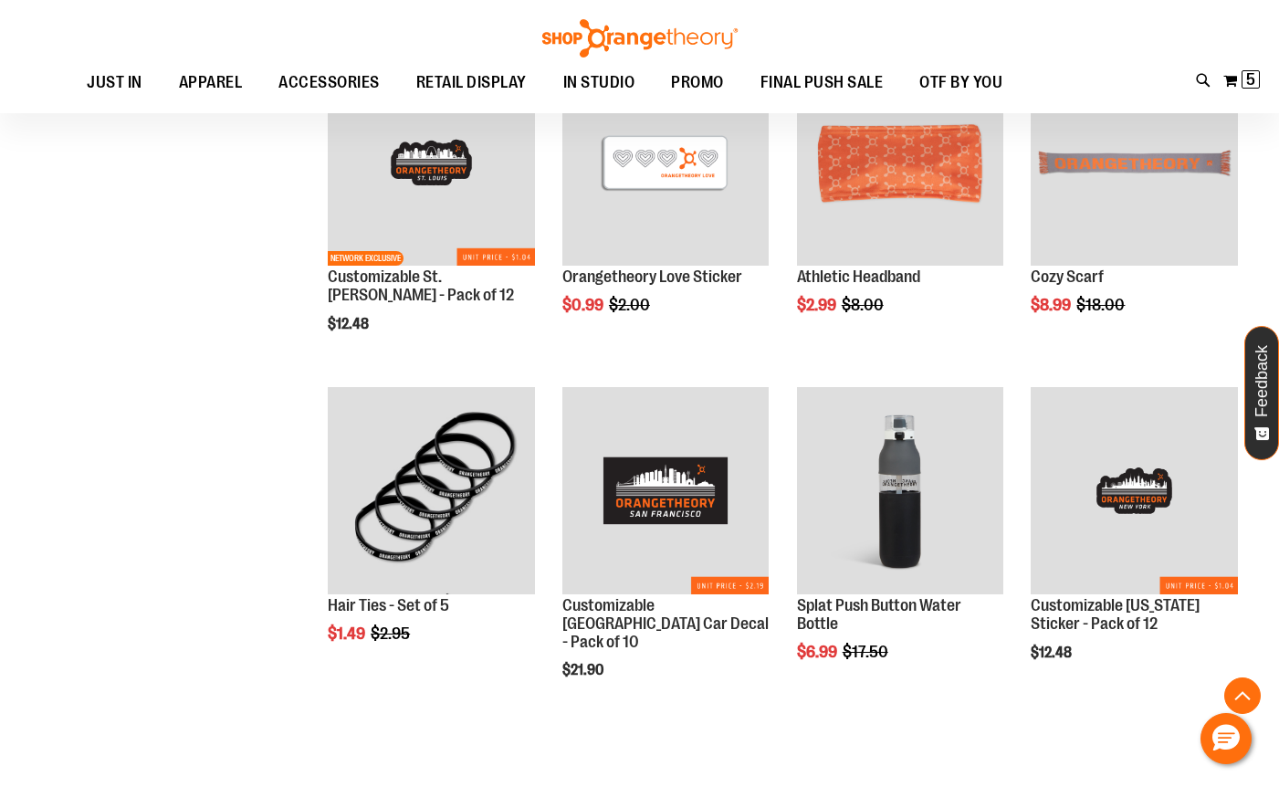
scroll to position [8128, 0]
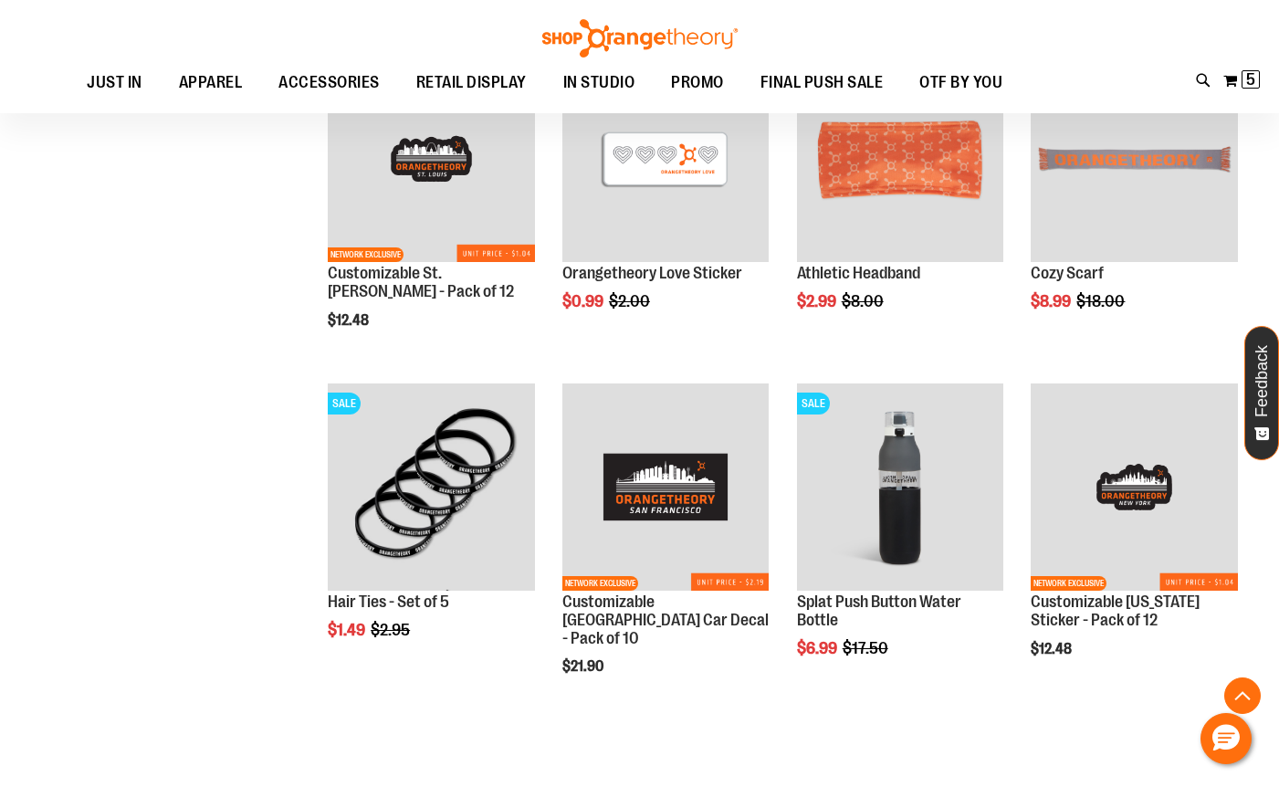
scroll to position [7813, 0]
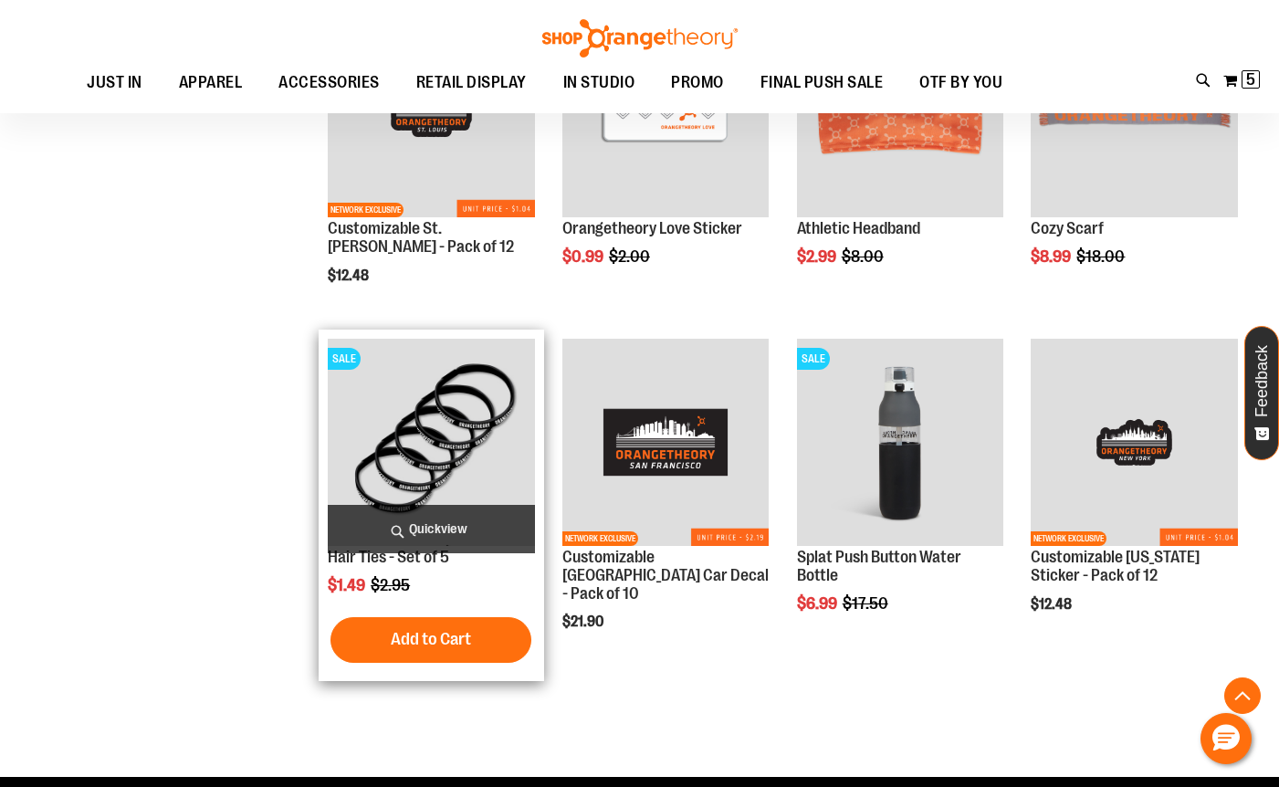
scroll to position [8087, 0]
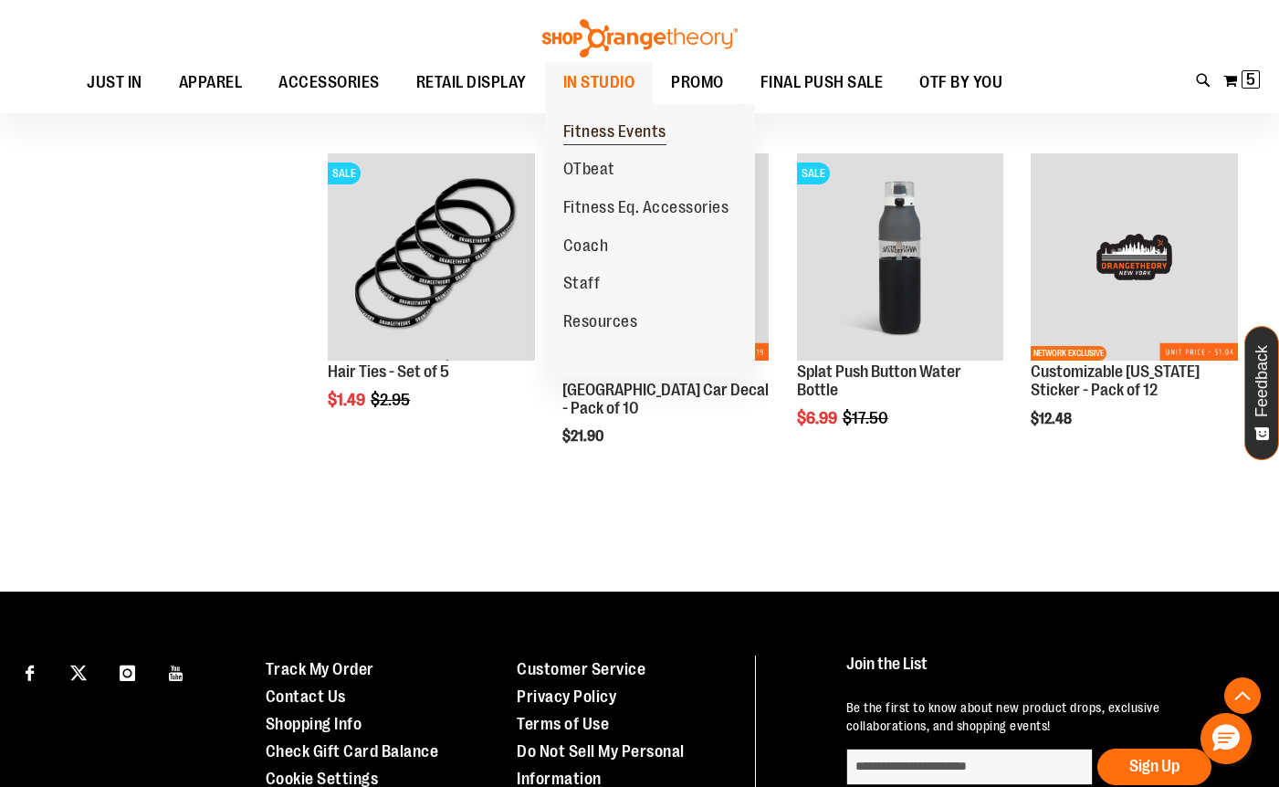
click at [614, 130] on span "Fitness Events" at bounding box center [614, 133] width 103 height 23
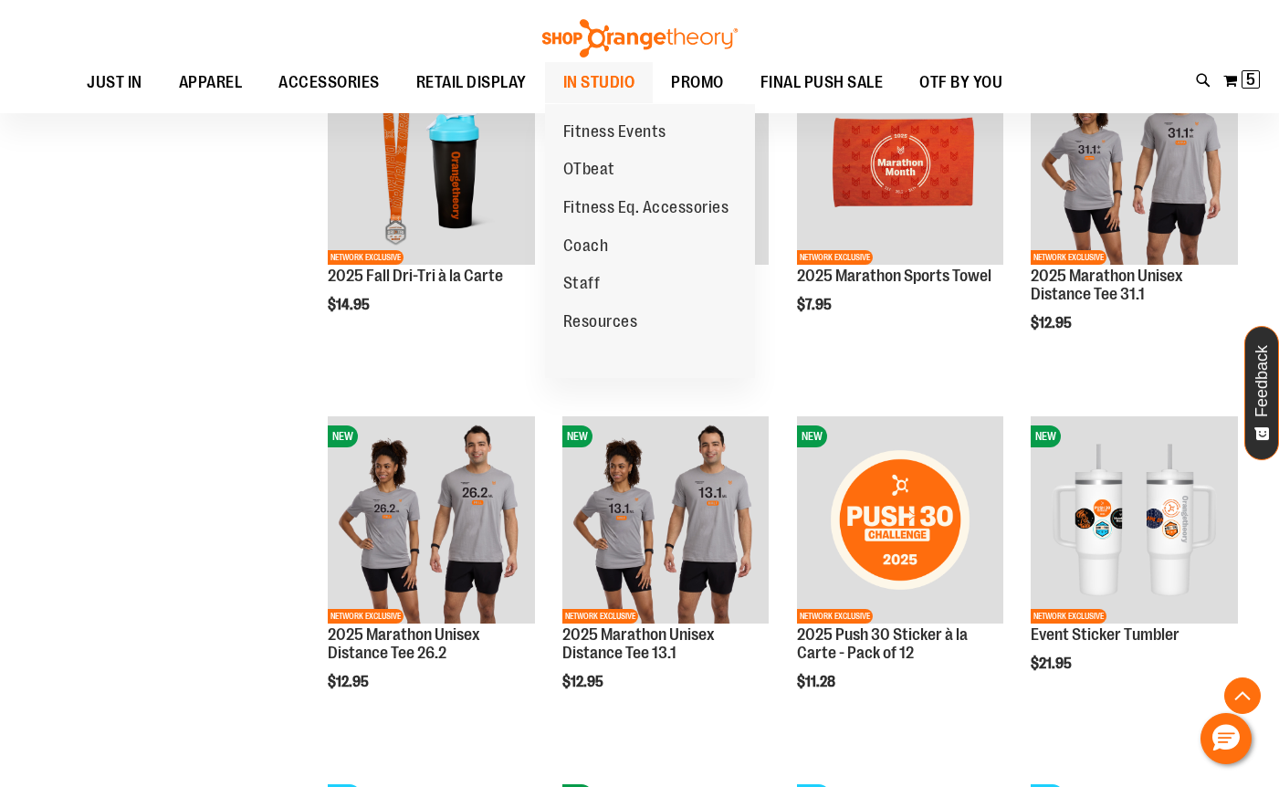
scroll to position [491, 0]
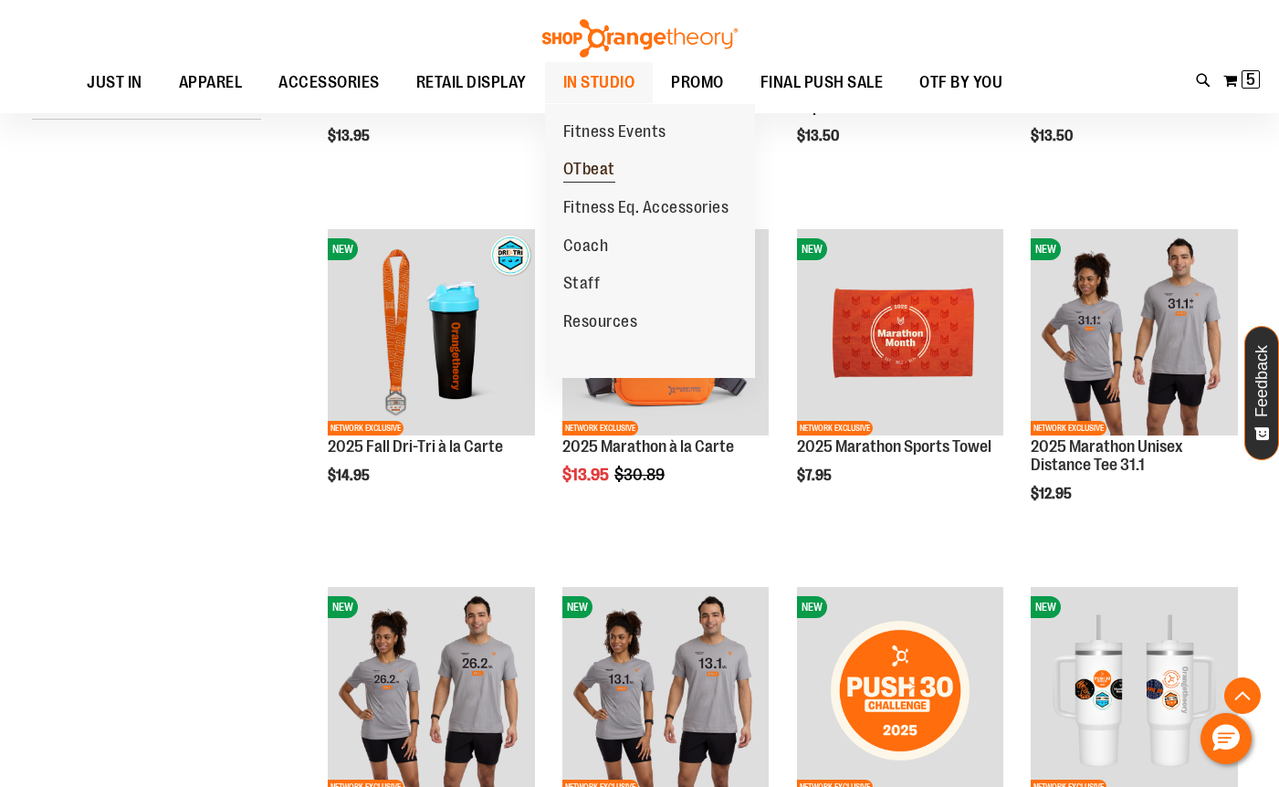
type input "**********"
click at [586, 168] on span "OTbeat" at bounding box center [589, 171] width 52 height 23
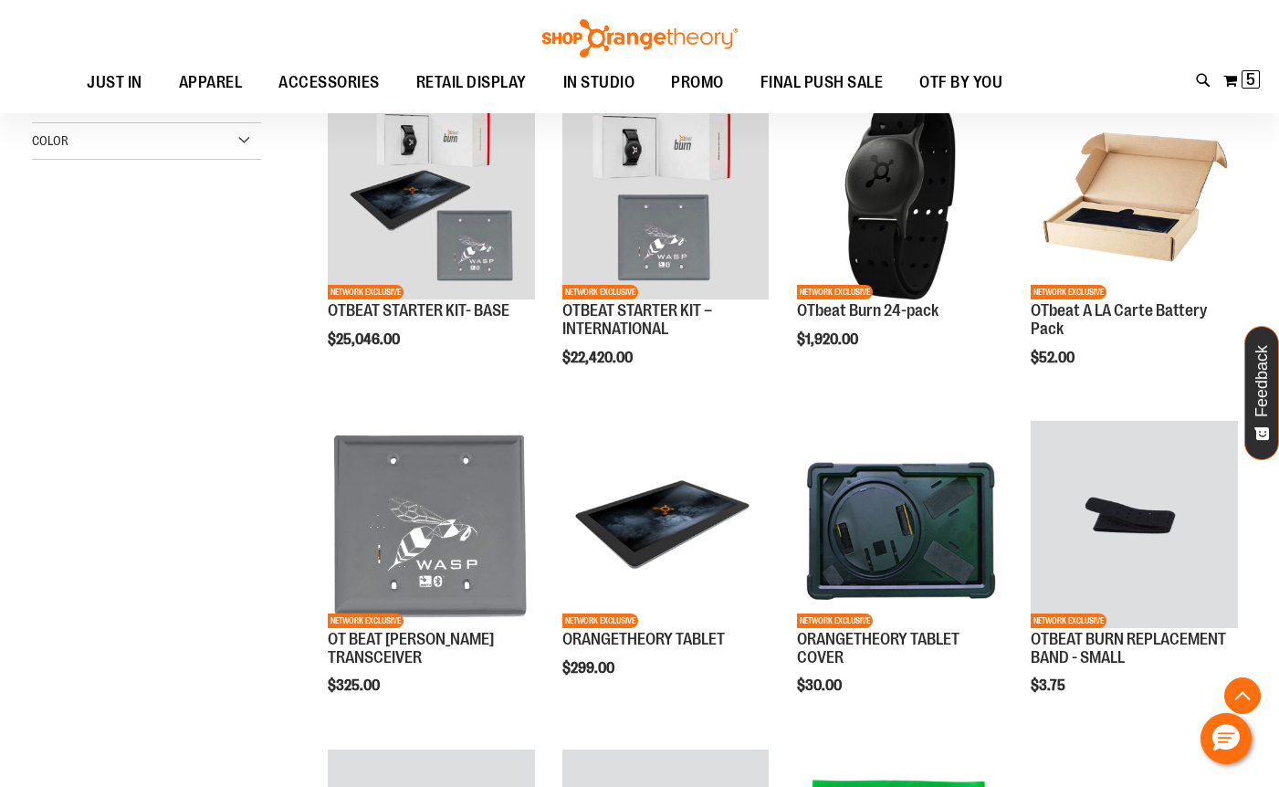
scroll to position [363, 0]
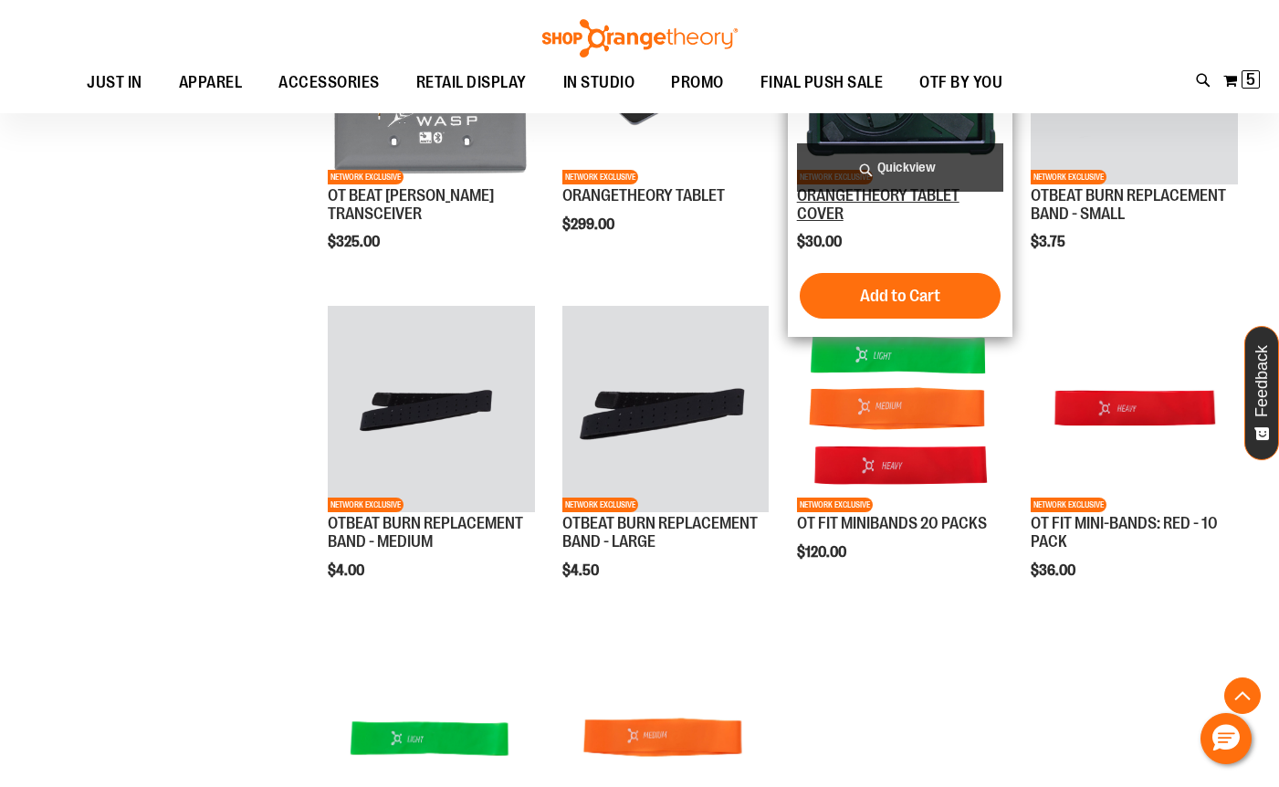
scroll to position [637, 0]
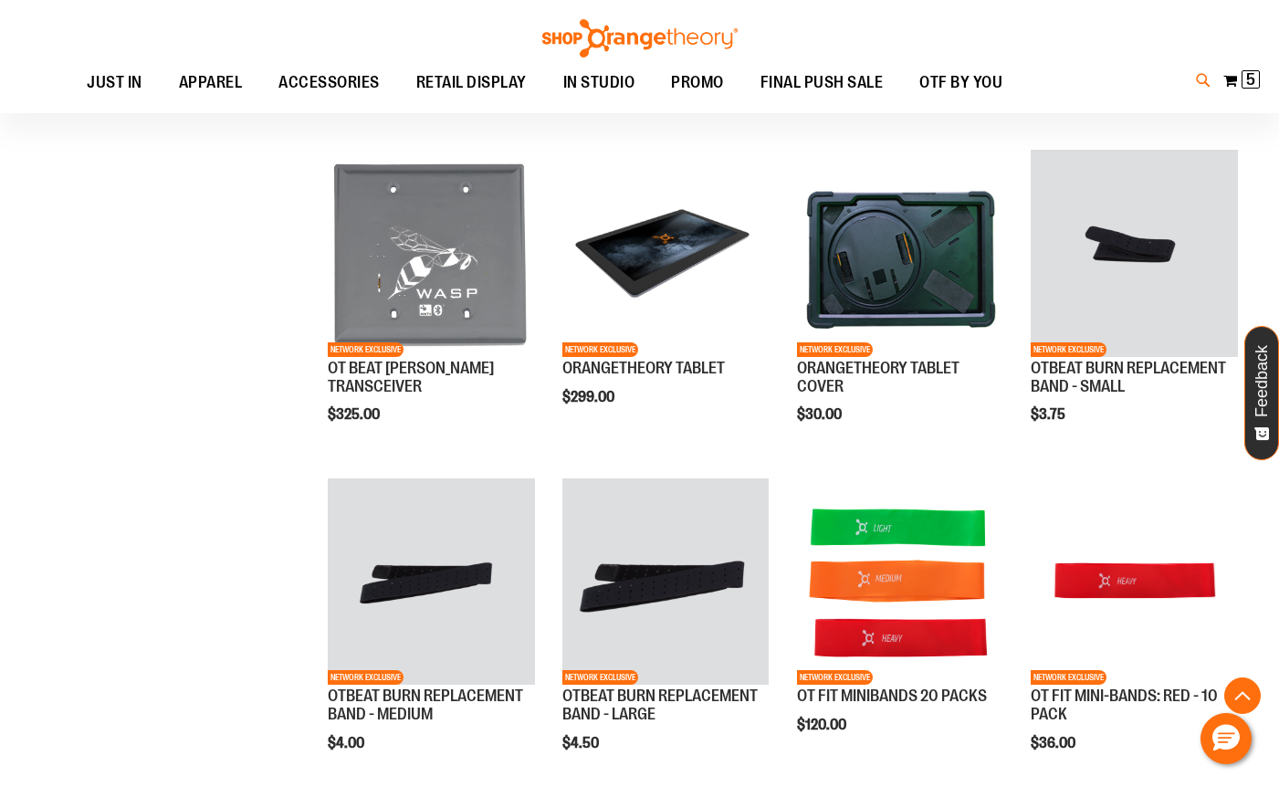
type input "**********"
click at [1197, 80] on icon at bounding box center [1204, 80] width 16 height 21
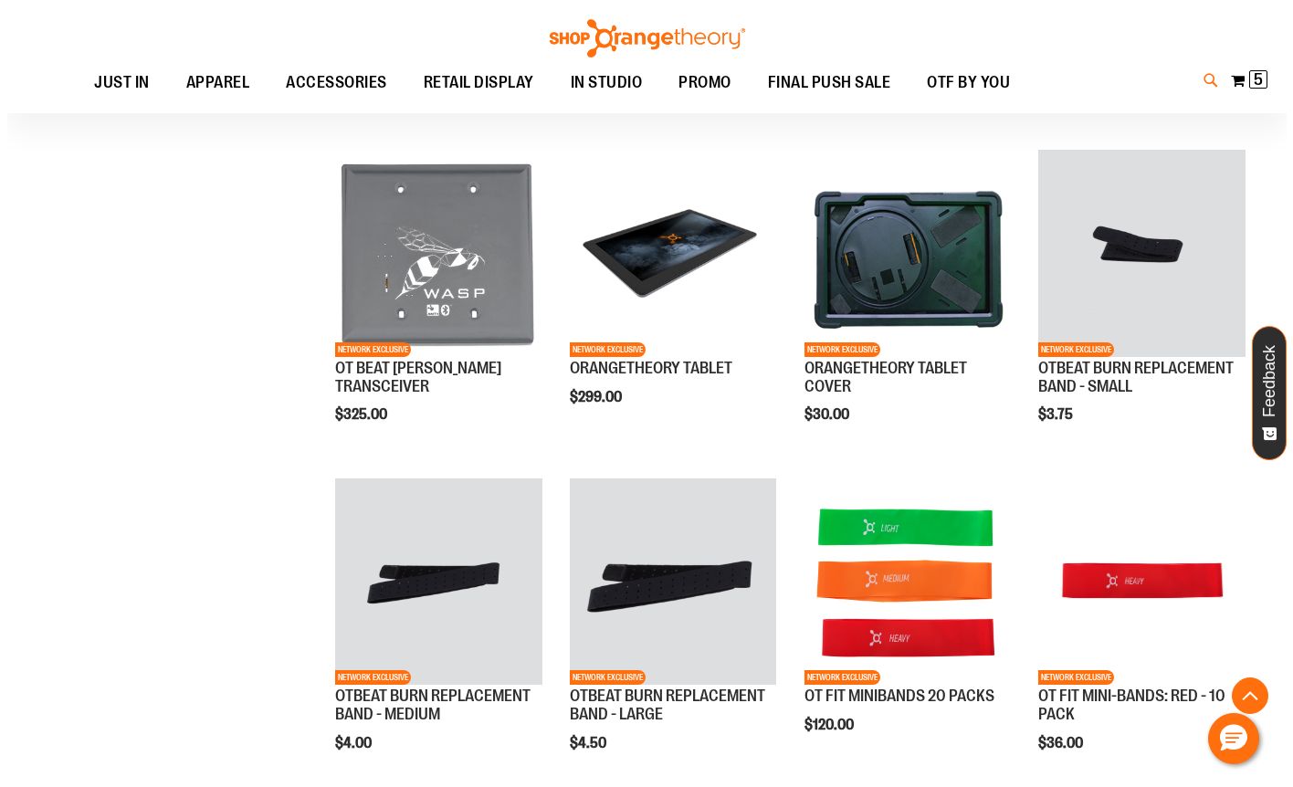
scroll to position [639, 0]
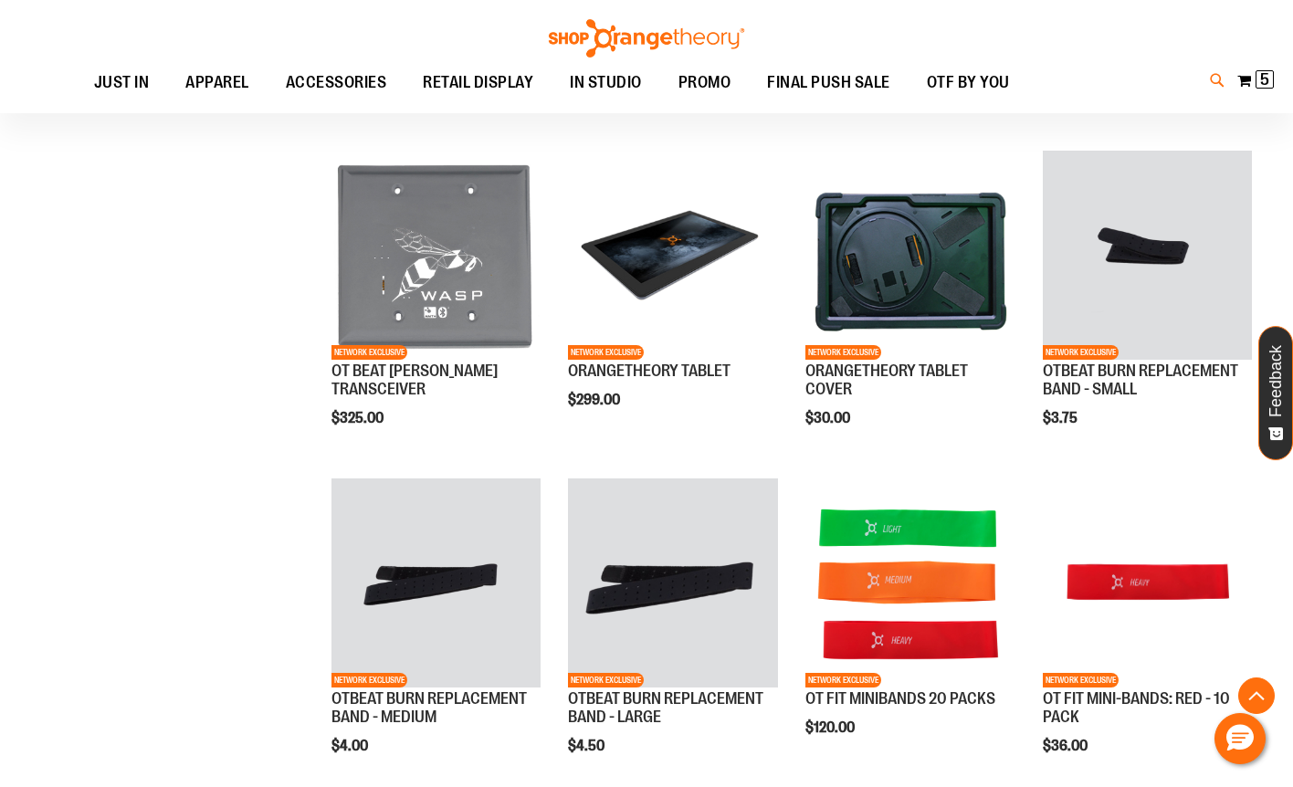
type input "**********"
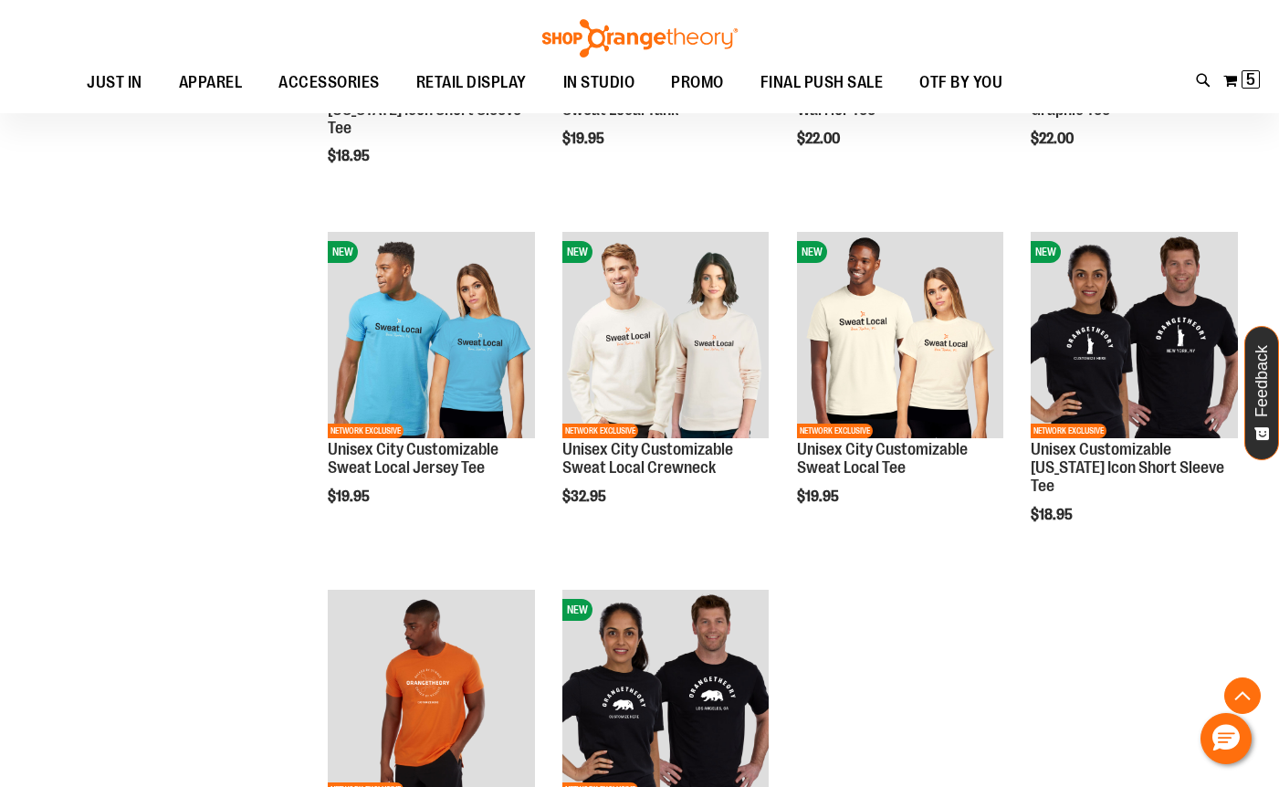
scroll to position [7834, 0]
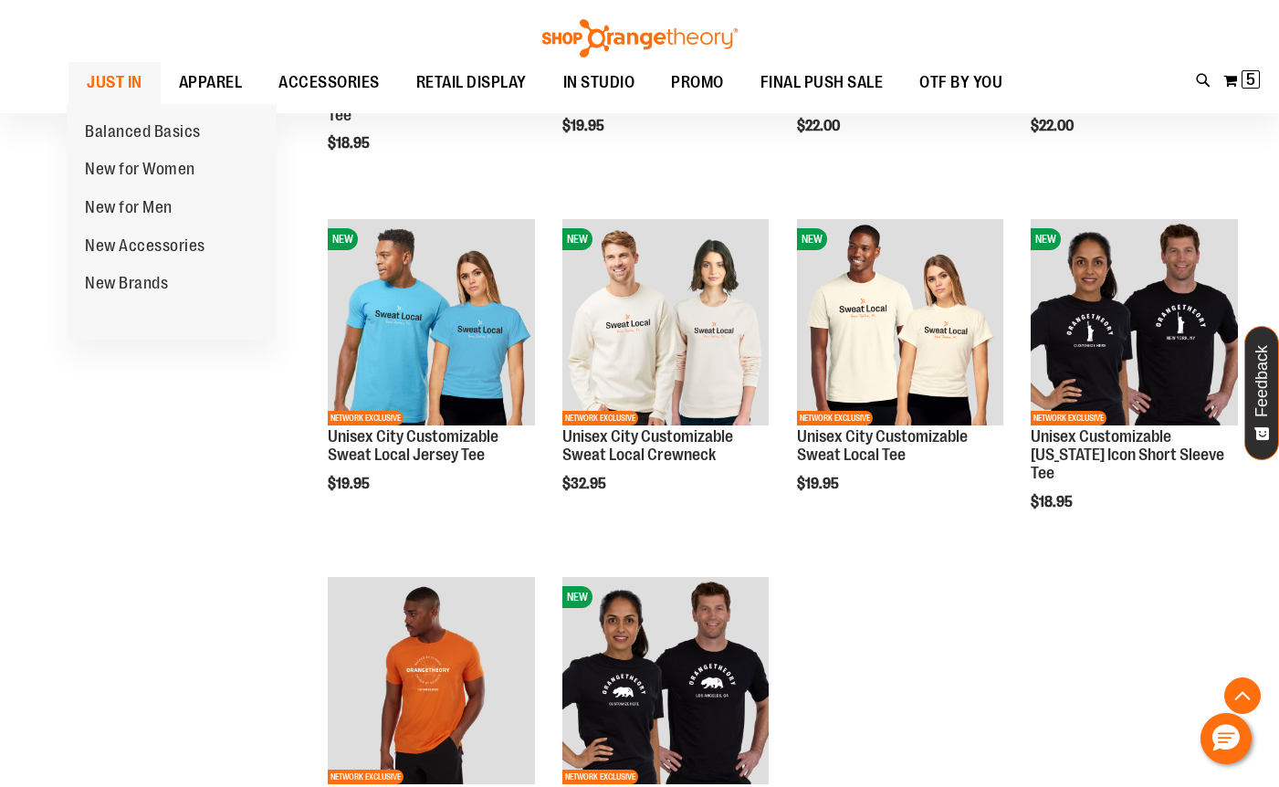
type input "**********"
click at [142, 77] on link "JUST IN" at bounding box center [114, 83] width 92 height 42
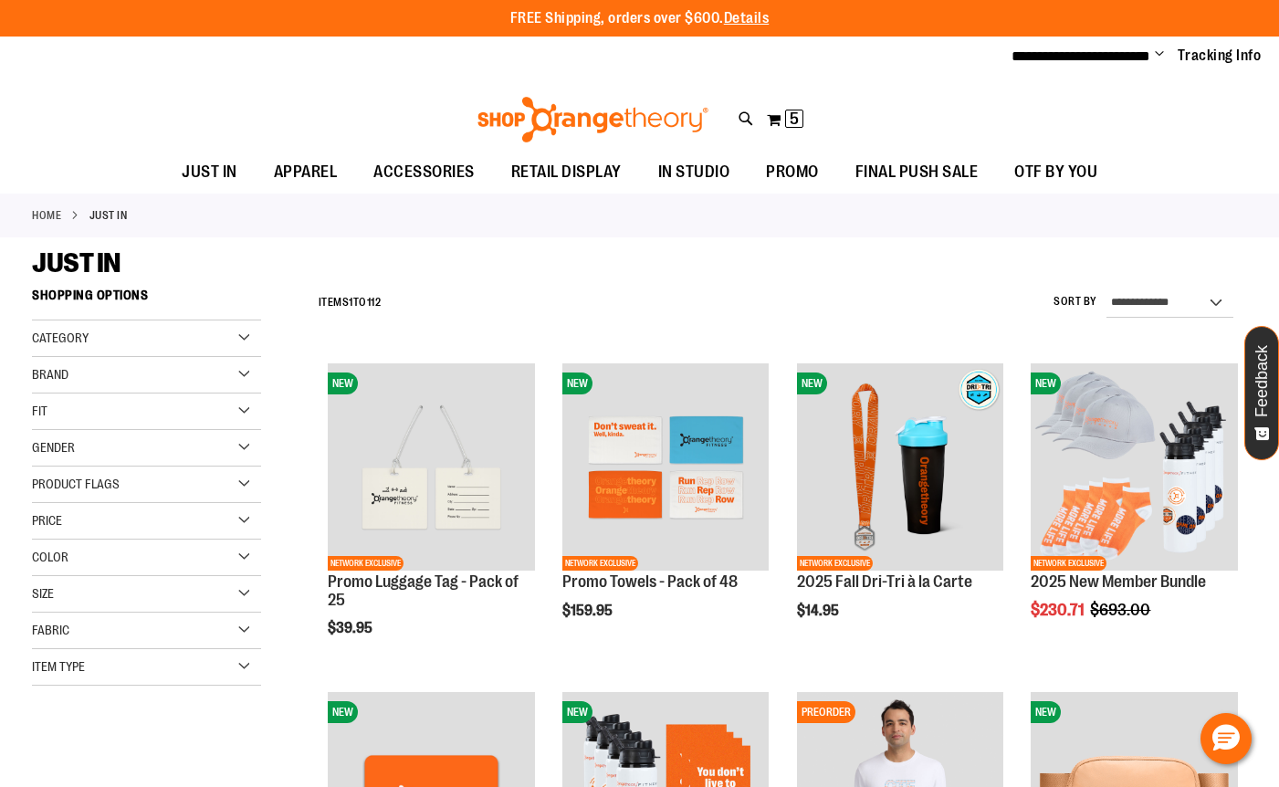
type input "**********"
click at [1142, 298] on select "**********" at bounding box center [1170, 303] width 127 height 29
select select "*********"
click at [1107, 289] on select "**********" at bounding box center [1170, 303] width 127 height 29
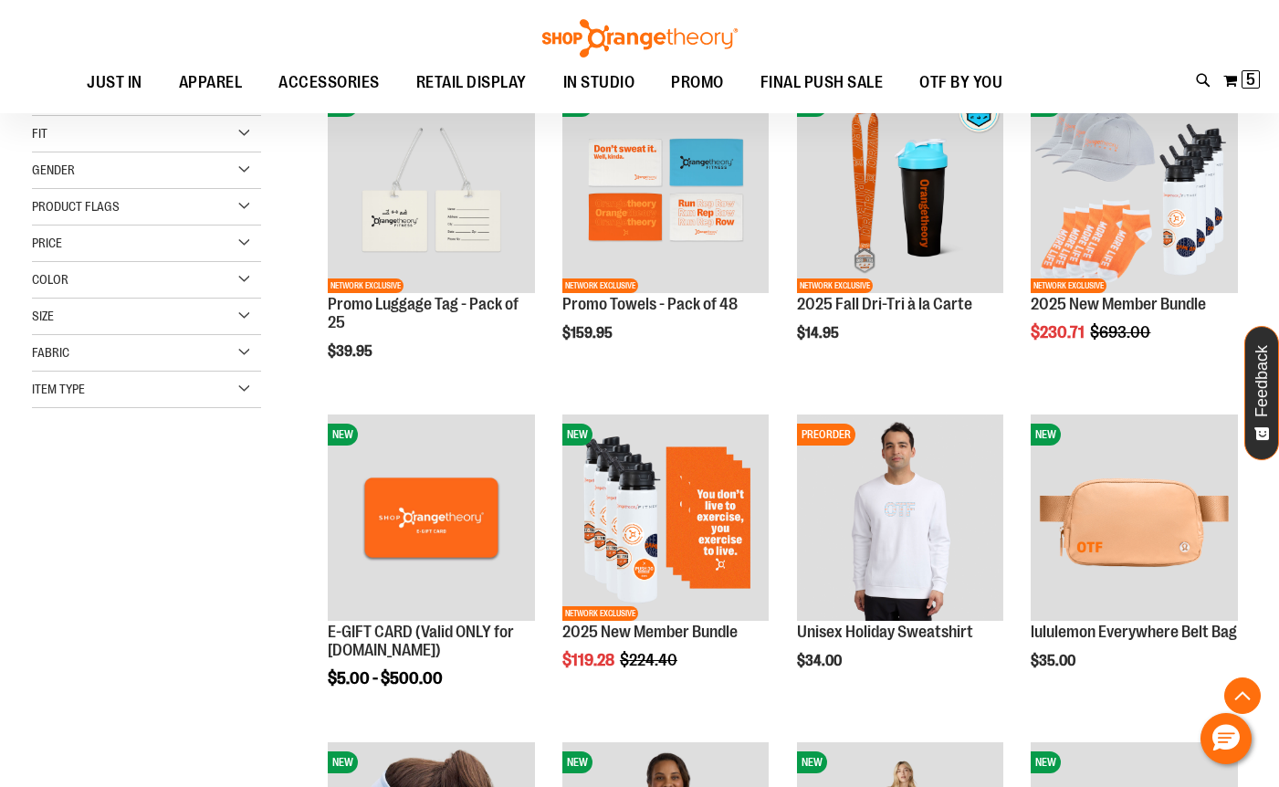
scroll to position [279, 0]
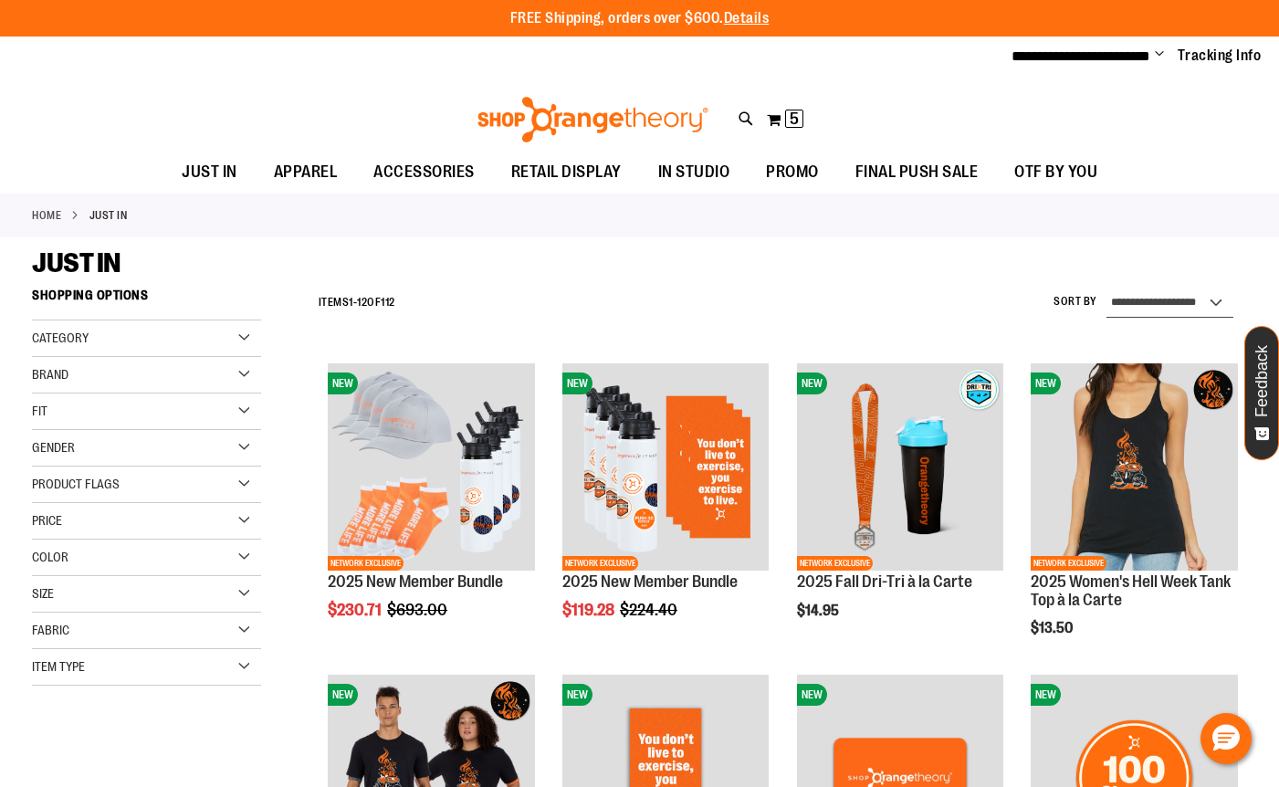
click at [1121, 312] on select "**********" at bounding box center [1170, 303] width 127 height 29
select select "**********"
click at [1107, 289] on select "**********" at bounding box center [1170, 303] width 127 height 29
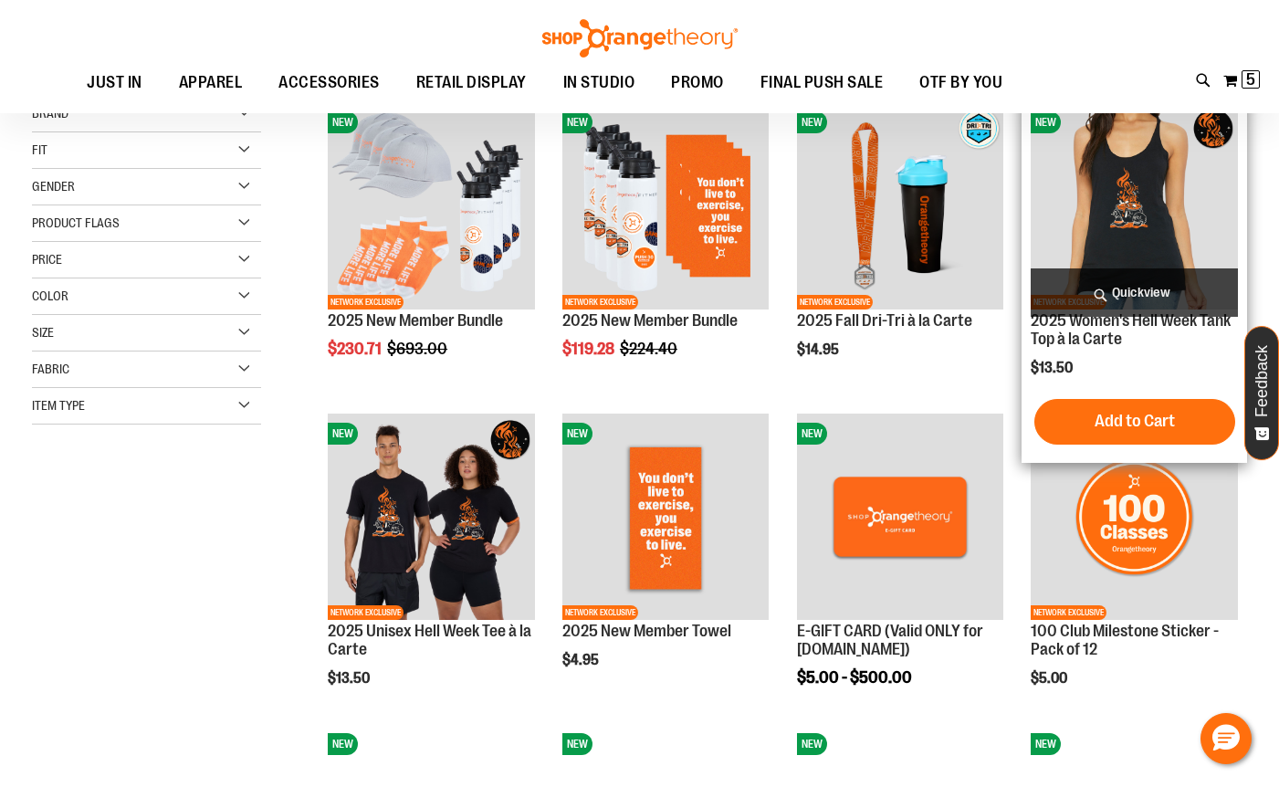
scroll to position [279, 0]
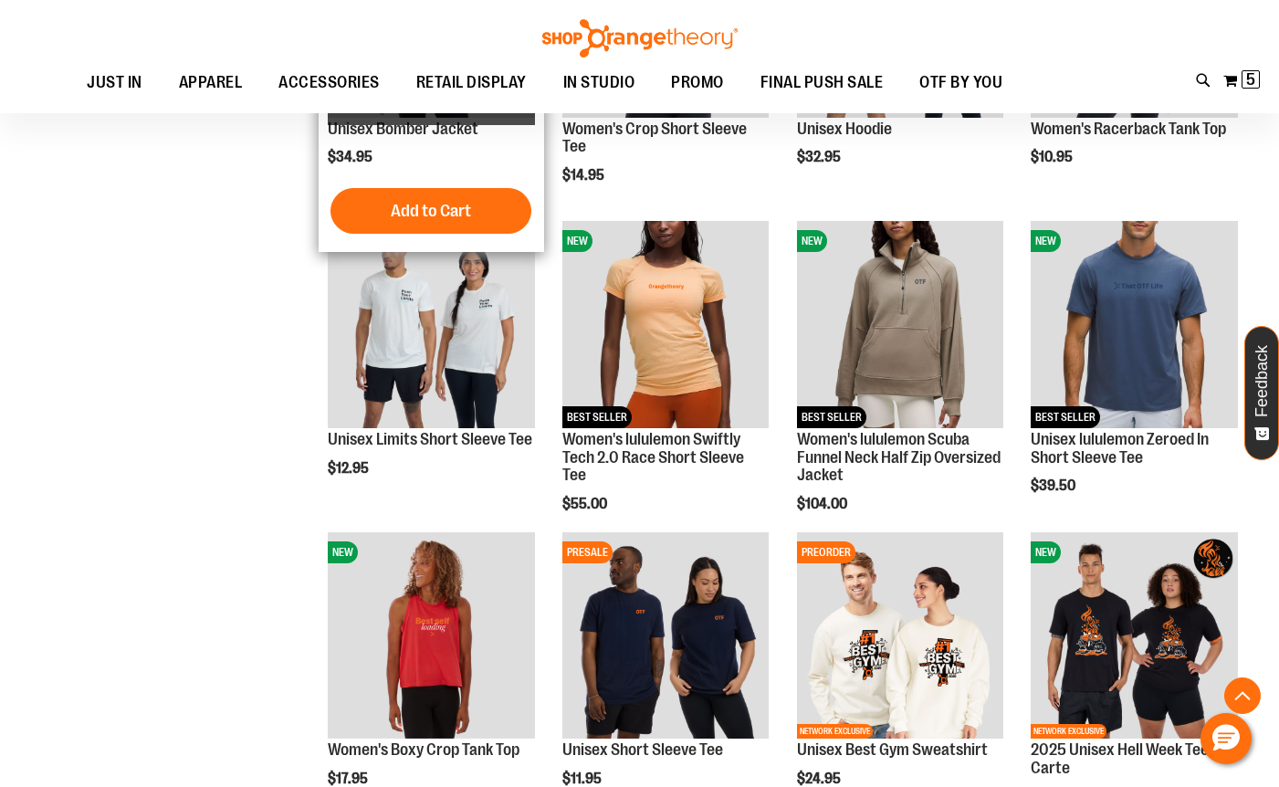
scroll to position [1095, 0]
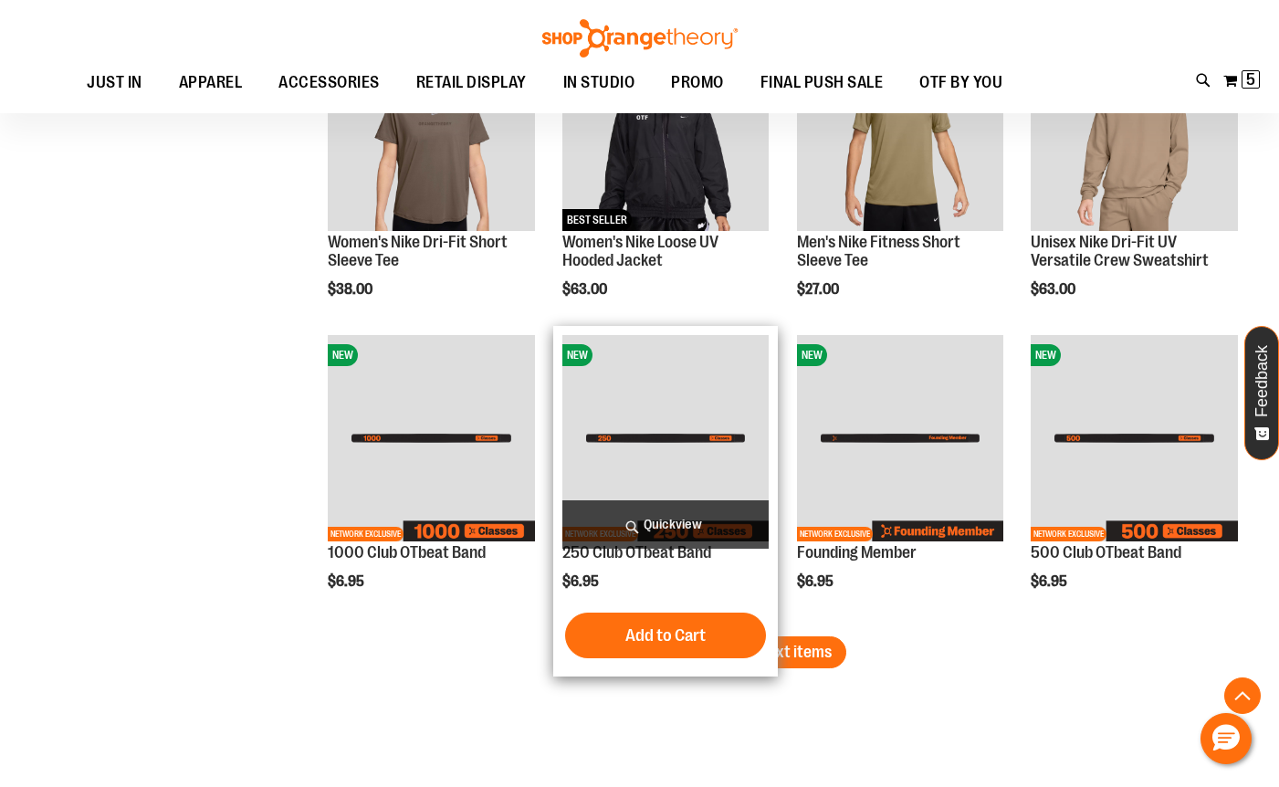
scroll to position [2739, 0]
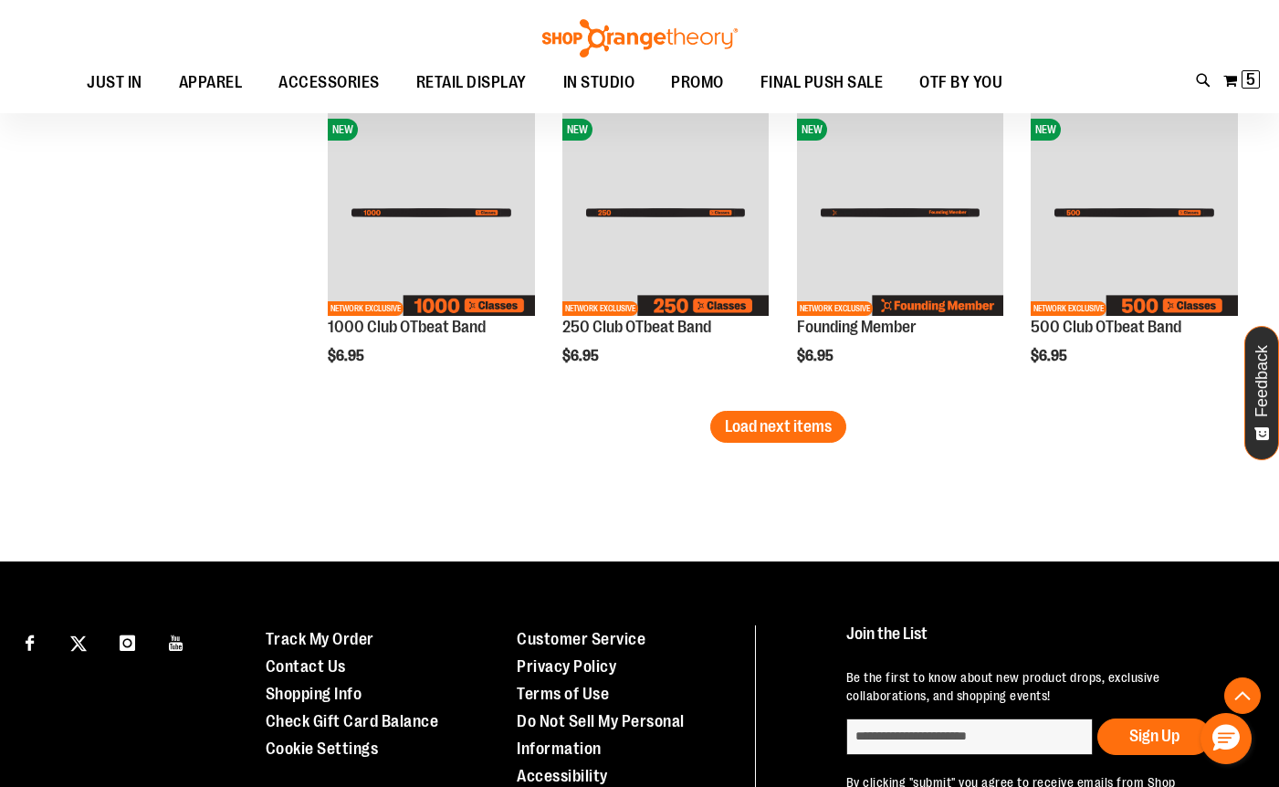
click at [751, 441] on button "Load next items" at bounding box center [778, 427] width 136 height 32
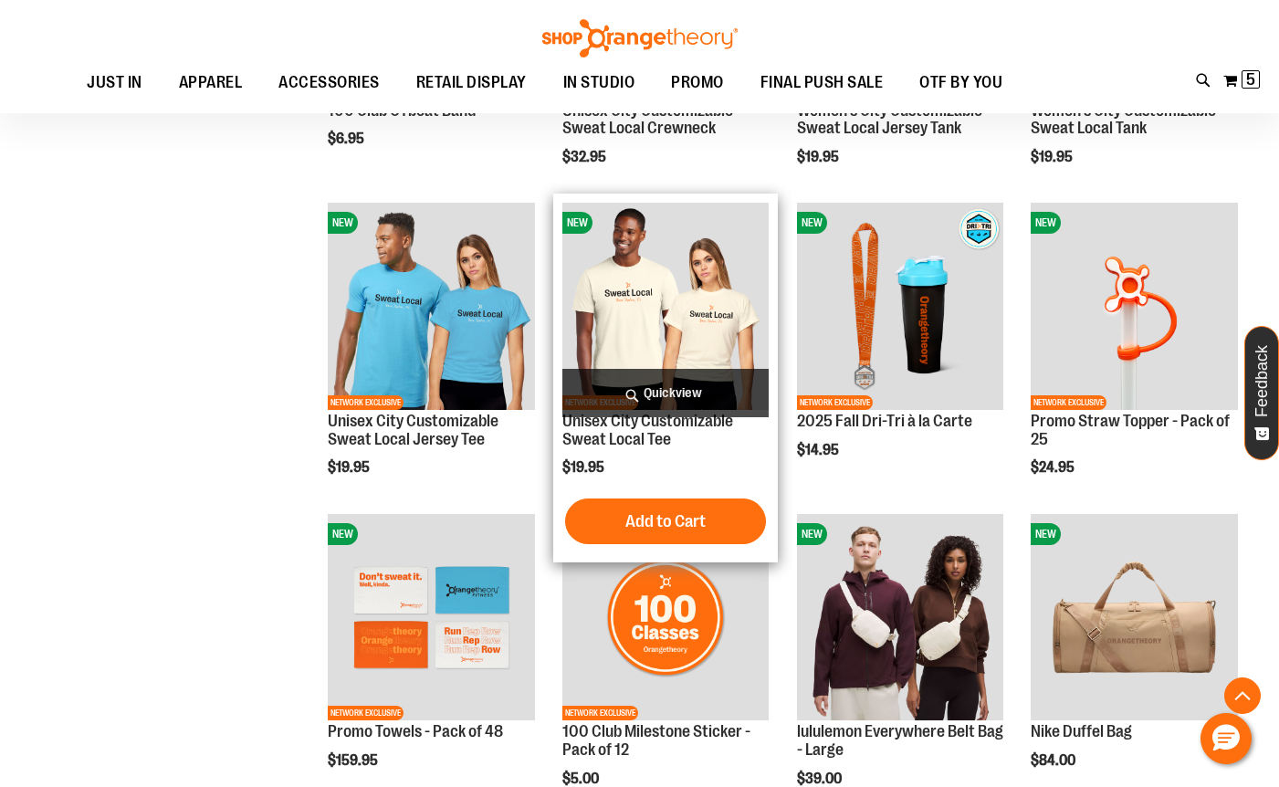
scroll to position [3378, 0]
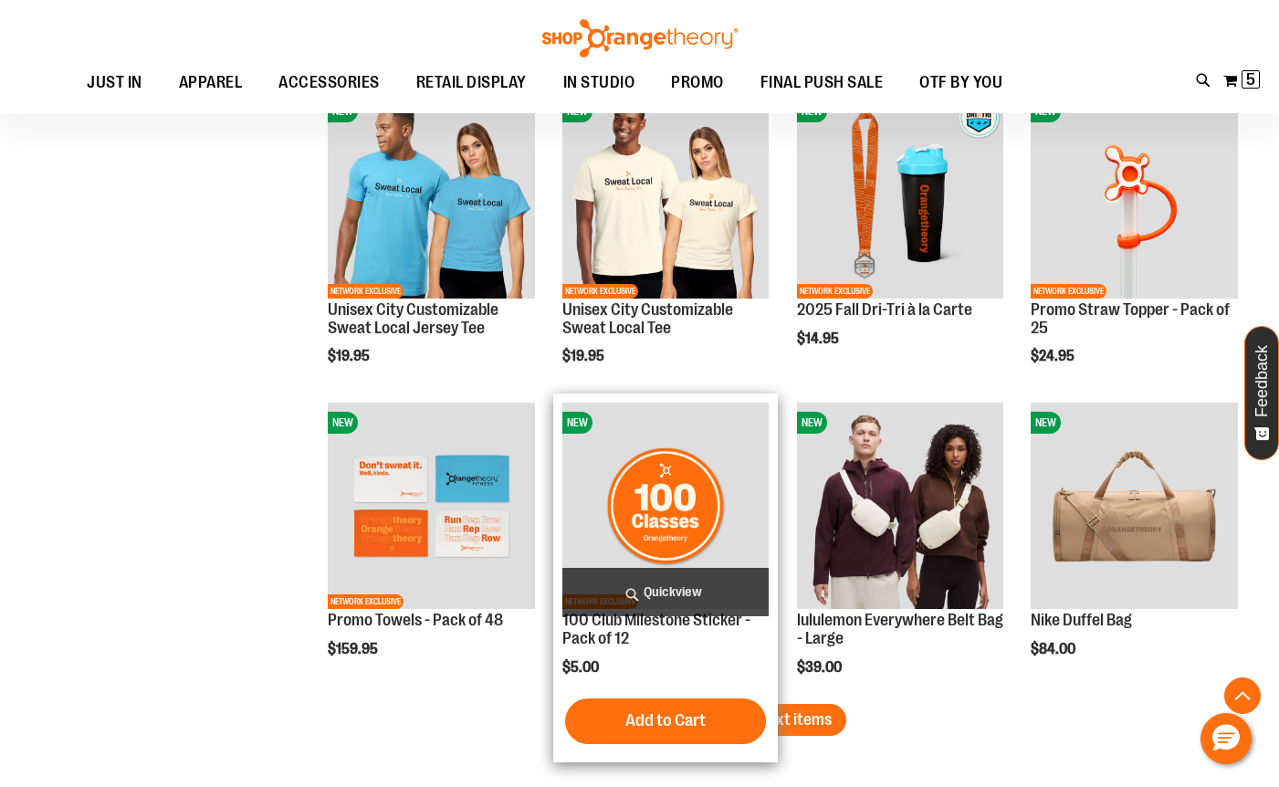
click at [748, 712] on span "Load next items" at bounding box center [778, 719] width 107 height 18
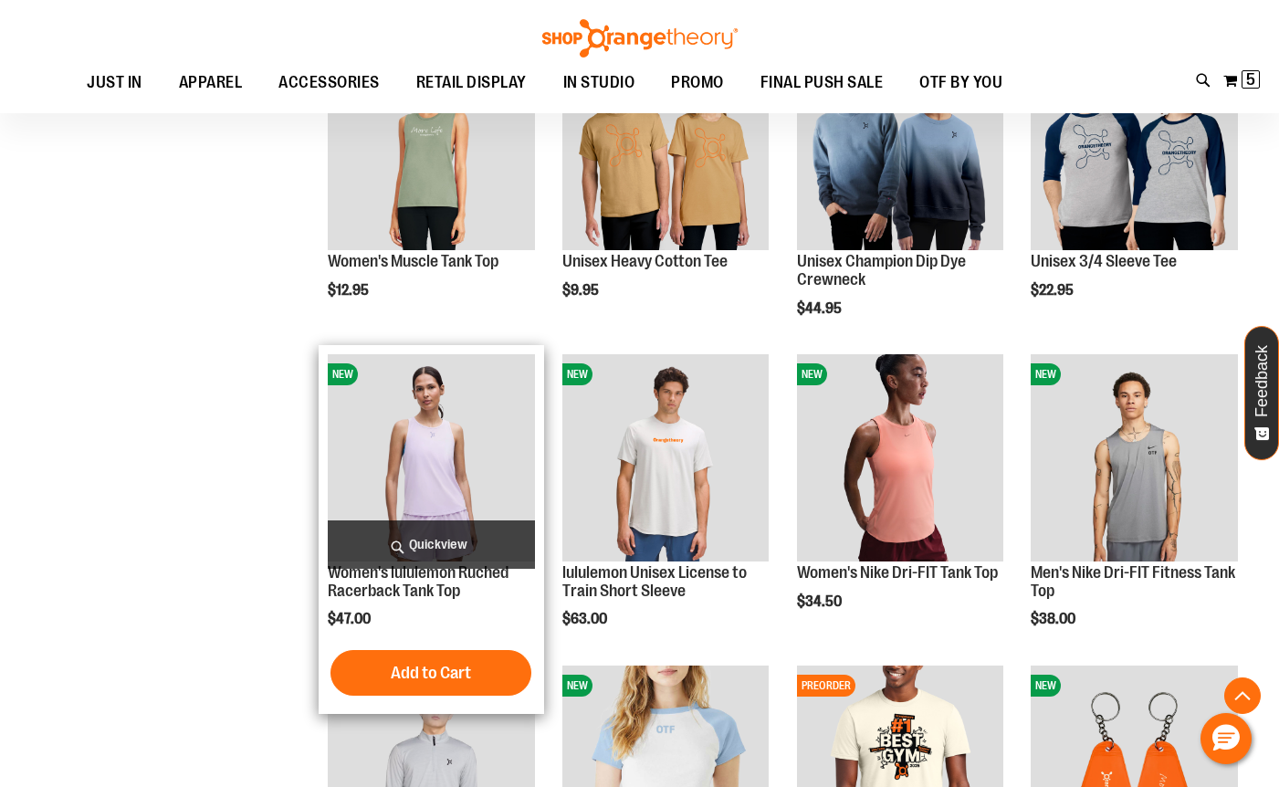
scroll to position [4291, 0]
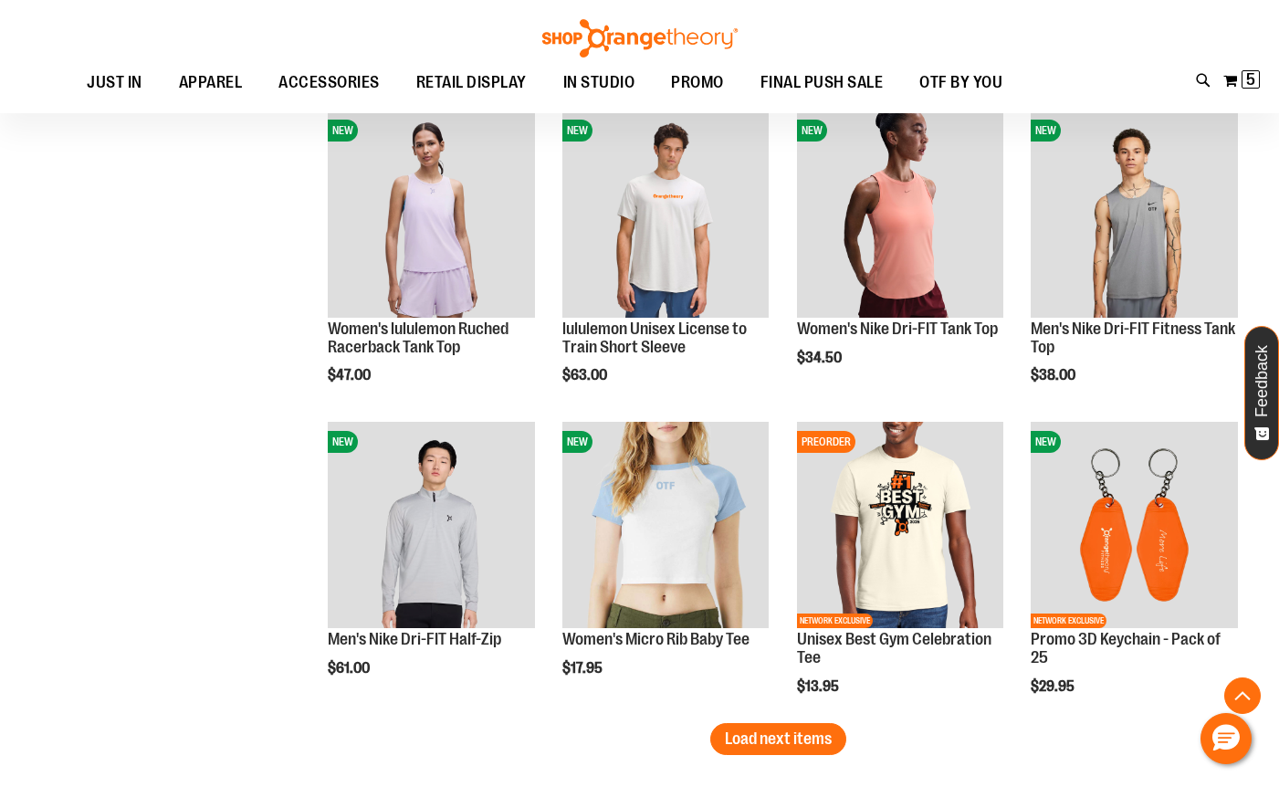
click at [799, 749] on button "Load next items" at bounding box center [778, 739] width 136 height 32
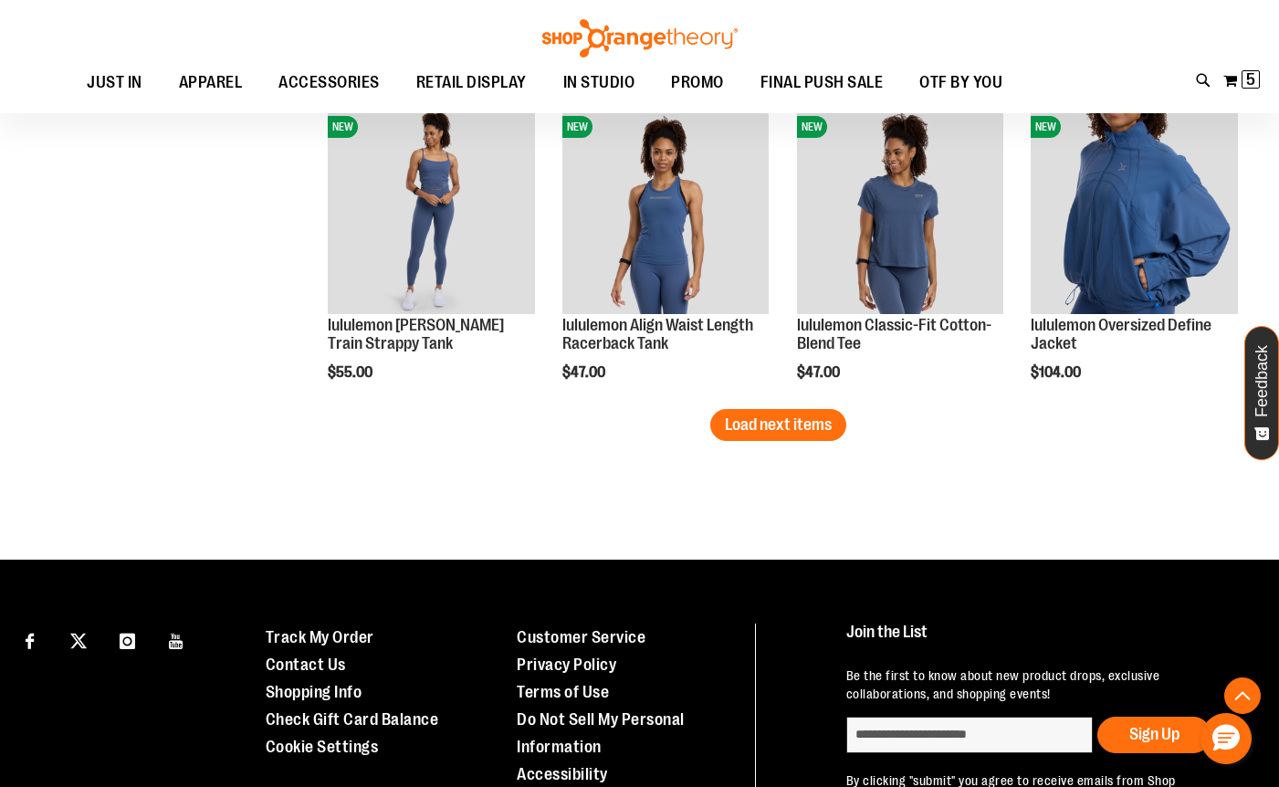
scroll to position [5570, 0]
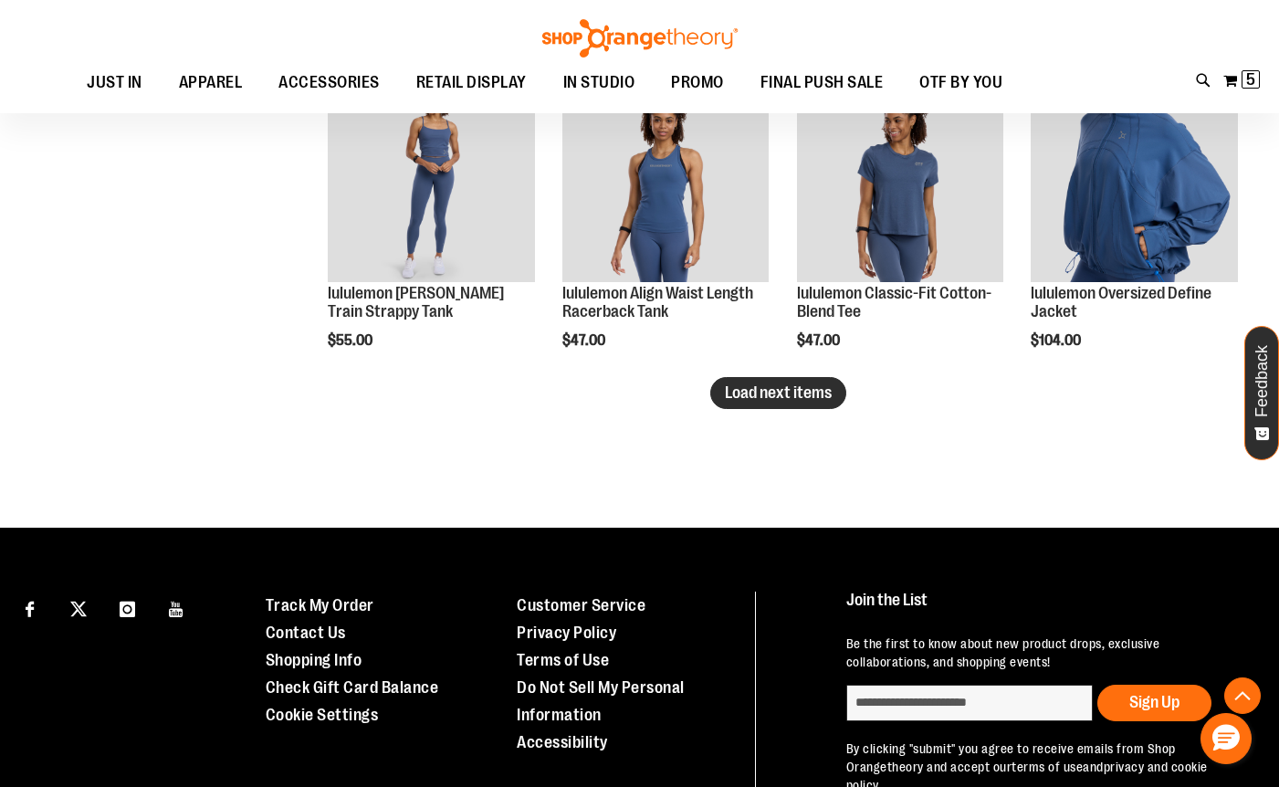
click at [831, 384] on span "Load next items" at bounding box center [778, 393] width 107 height 18
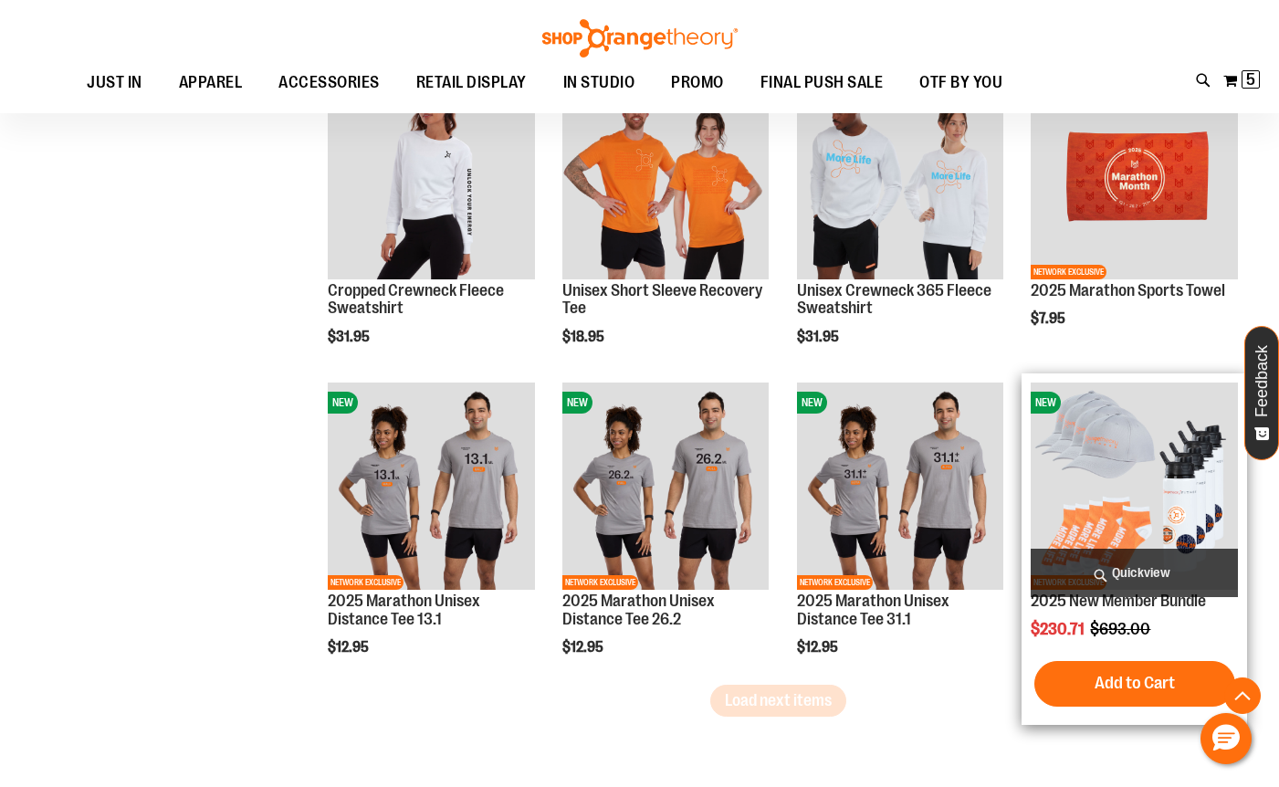
scroll to position [6209, 0]
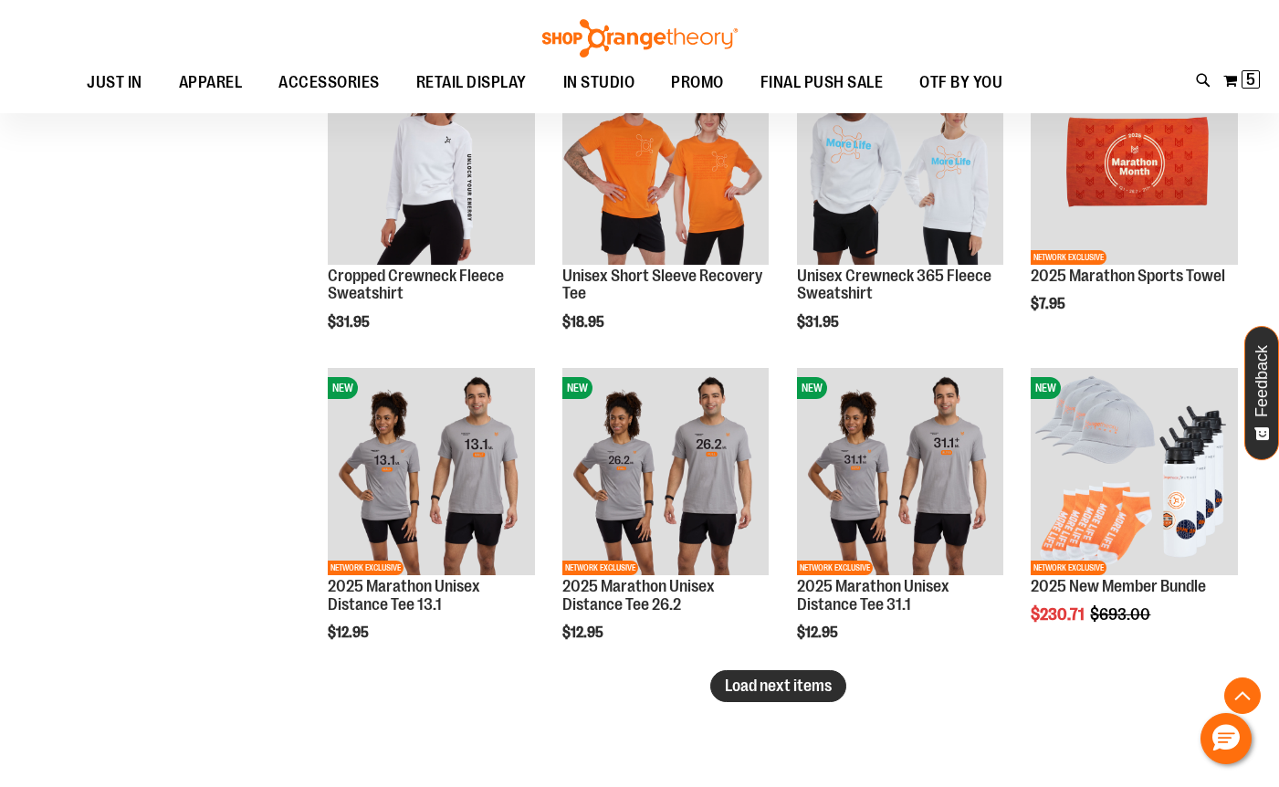
click at [789, 686] on span "Load next items" at bounding box center [778, 686] width 107 height 18
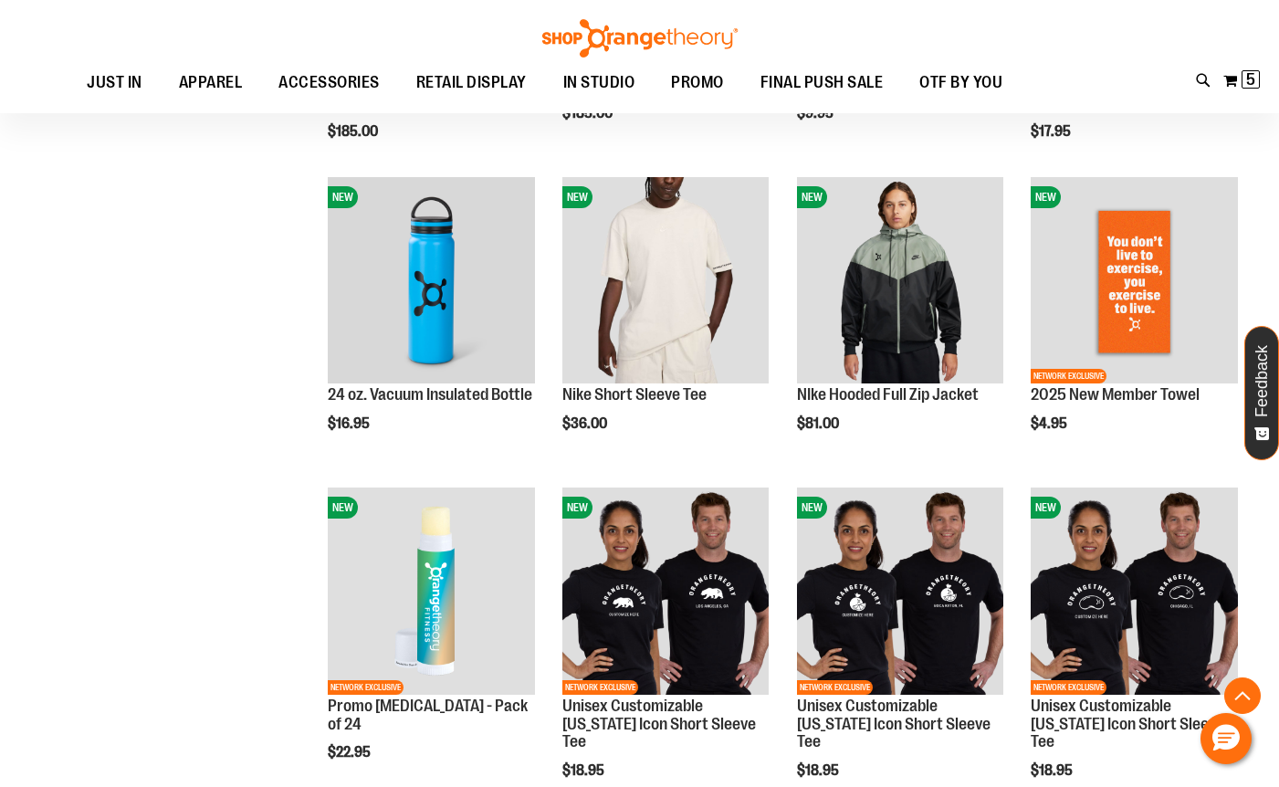
scroll to position [7213, 0]
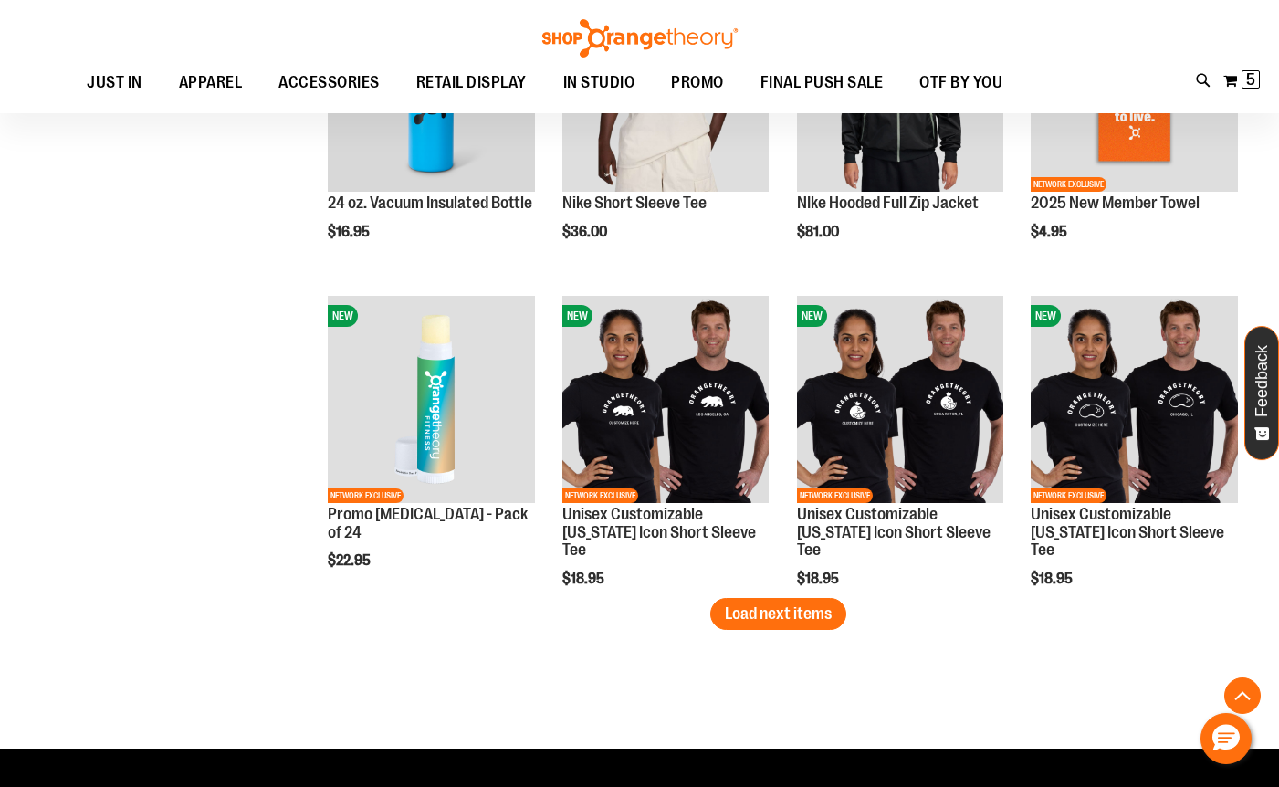
click at [797, 625] on button "Load next items" at bounding box center [778, 614] width 136 height 32
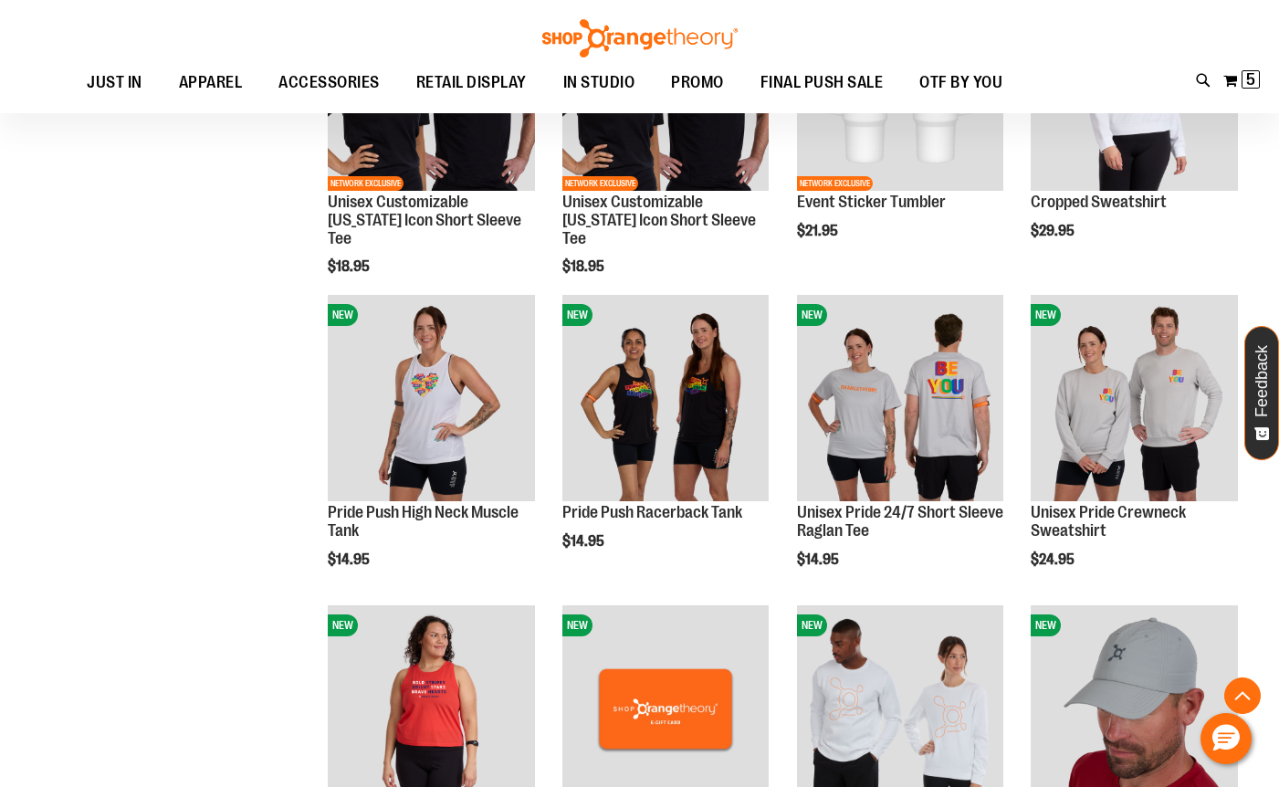
scroll to position [8035, 0]
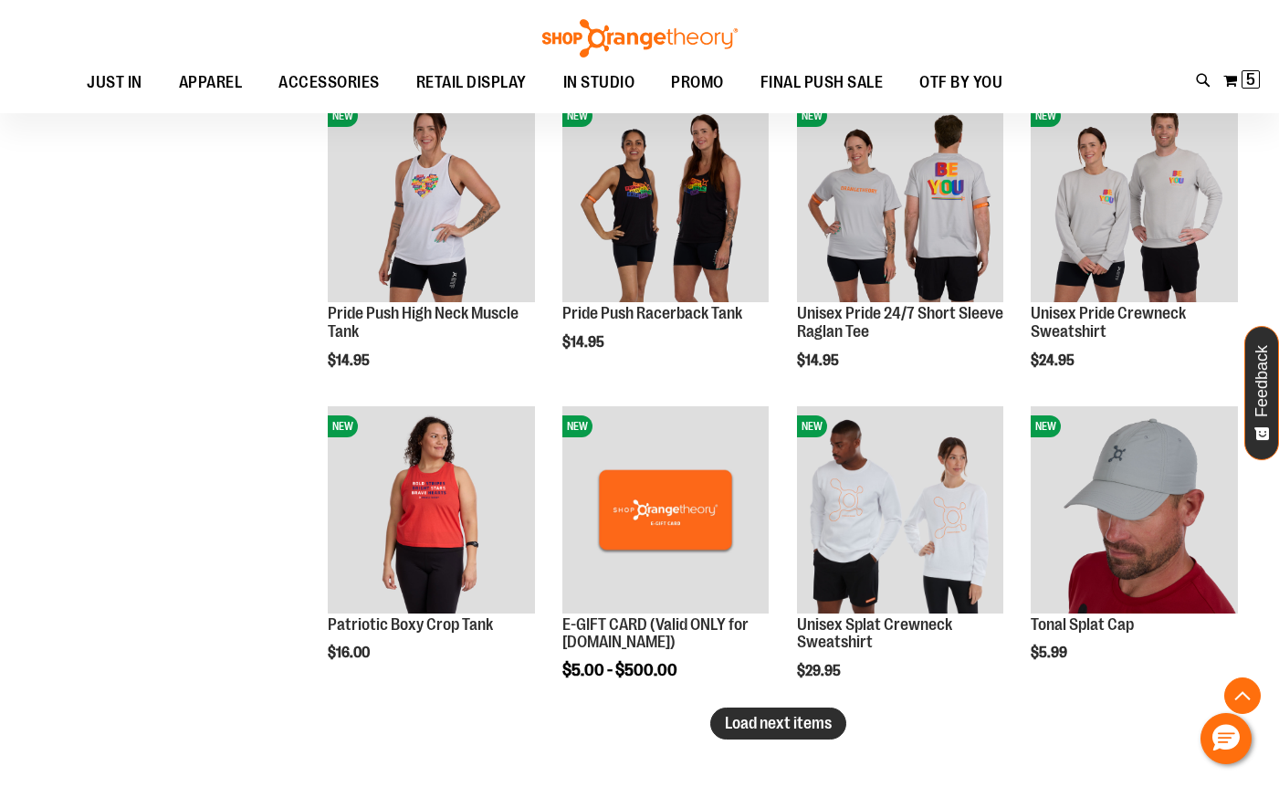
click at [775, 726] on span "Load next items" at bounding box center [778, 723] width 107 height 18
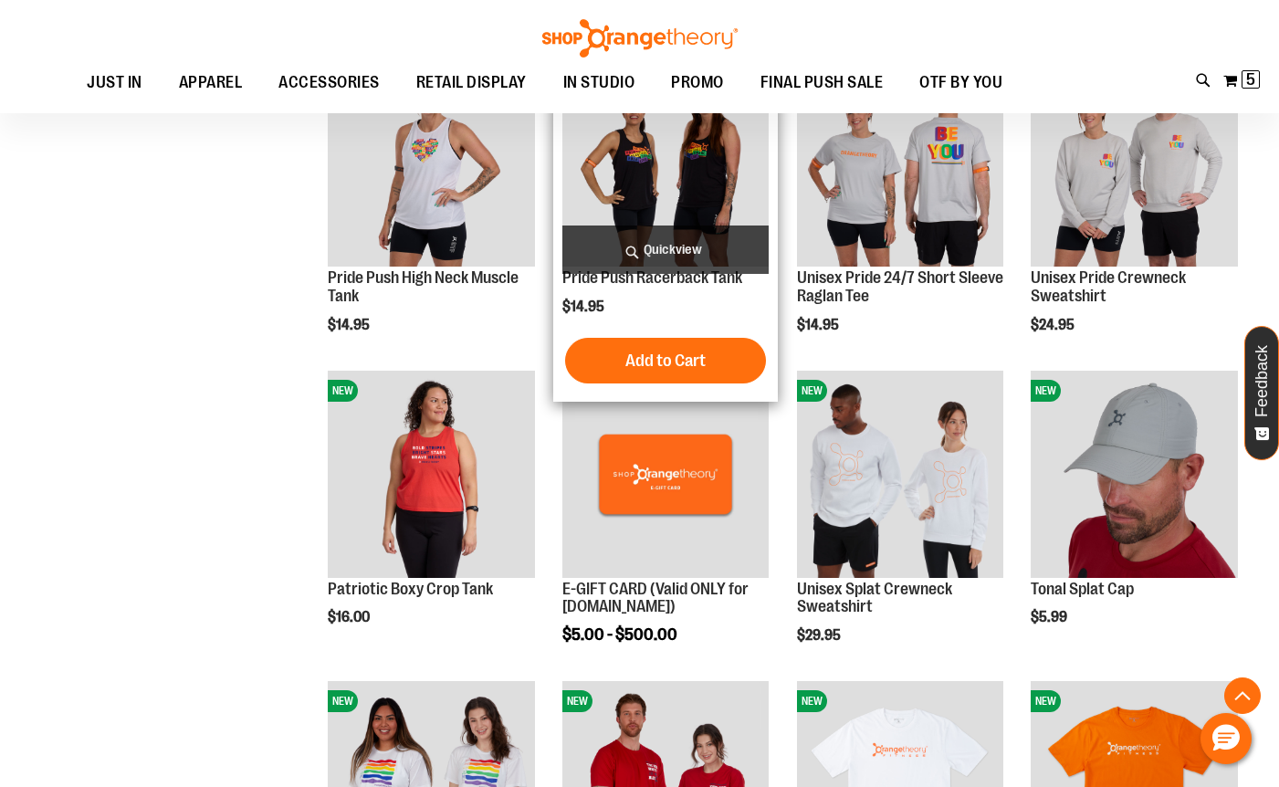
scroll to position [8033, 0]
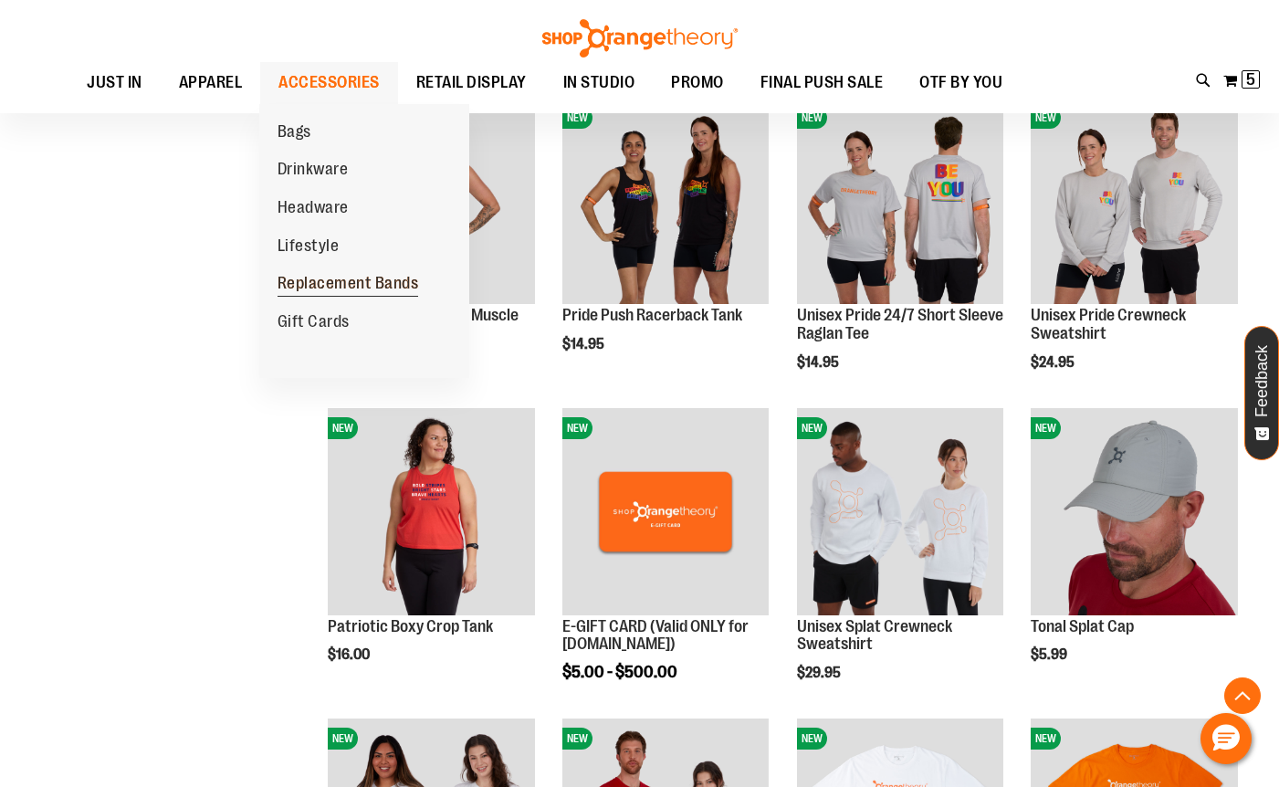
click at [320, 285] on span "Replacement Bands" at bounding box center [349, 285] width 142 height 23
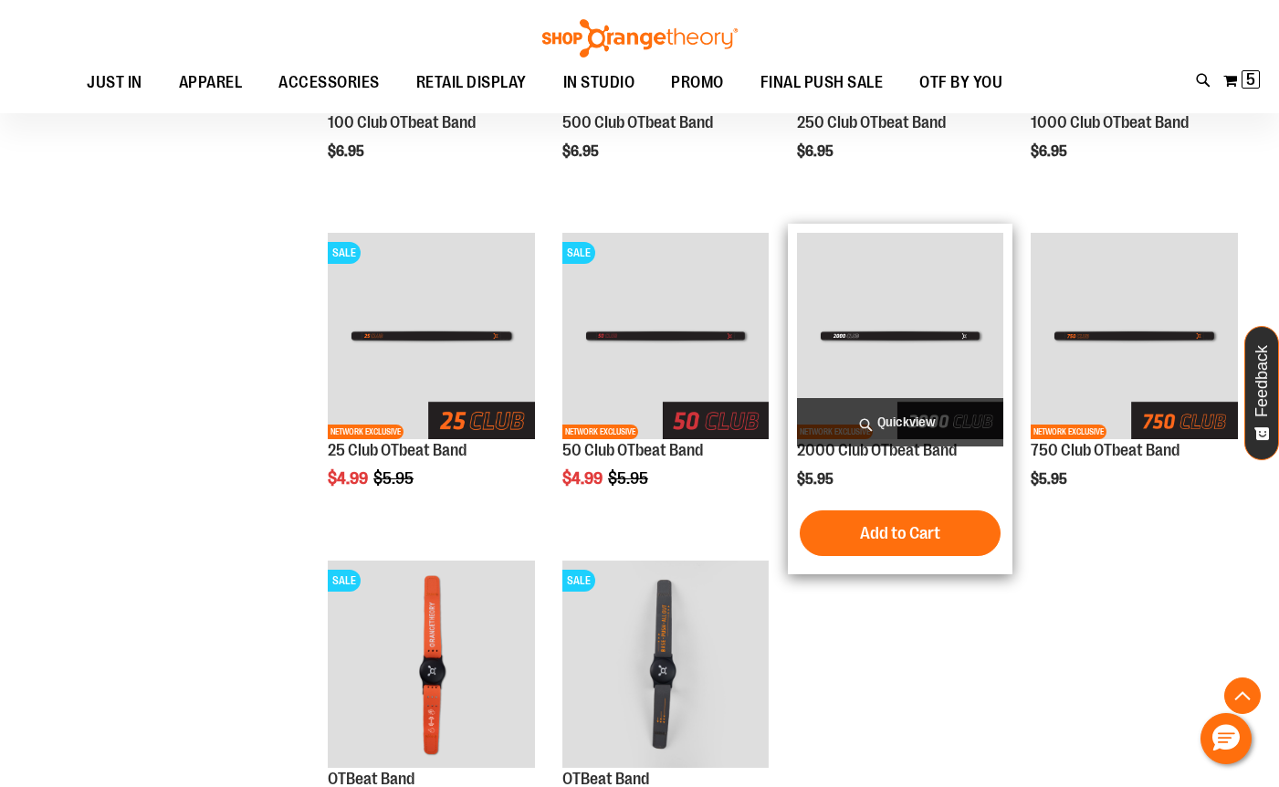
scroll to position [90, 0]
